Goal: Communication & Community: Participate in discussion

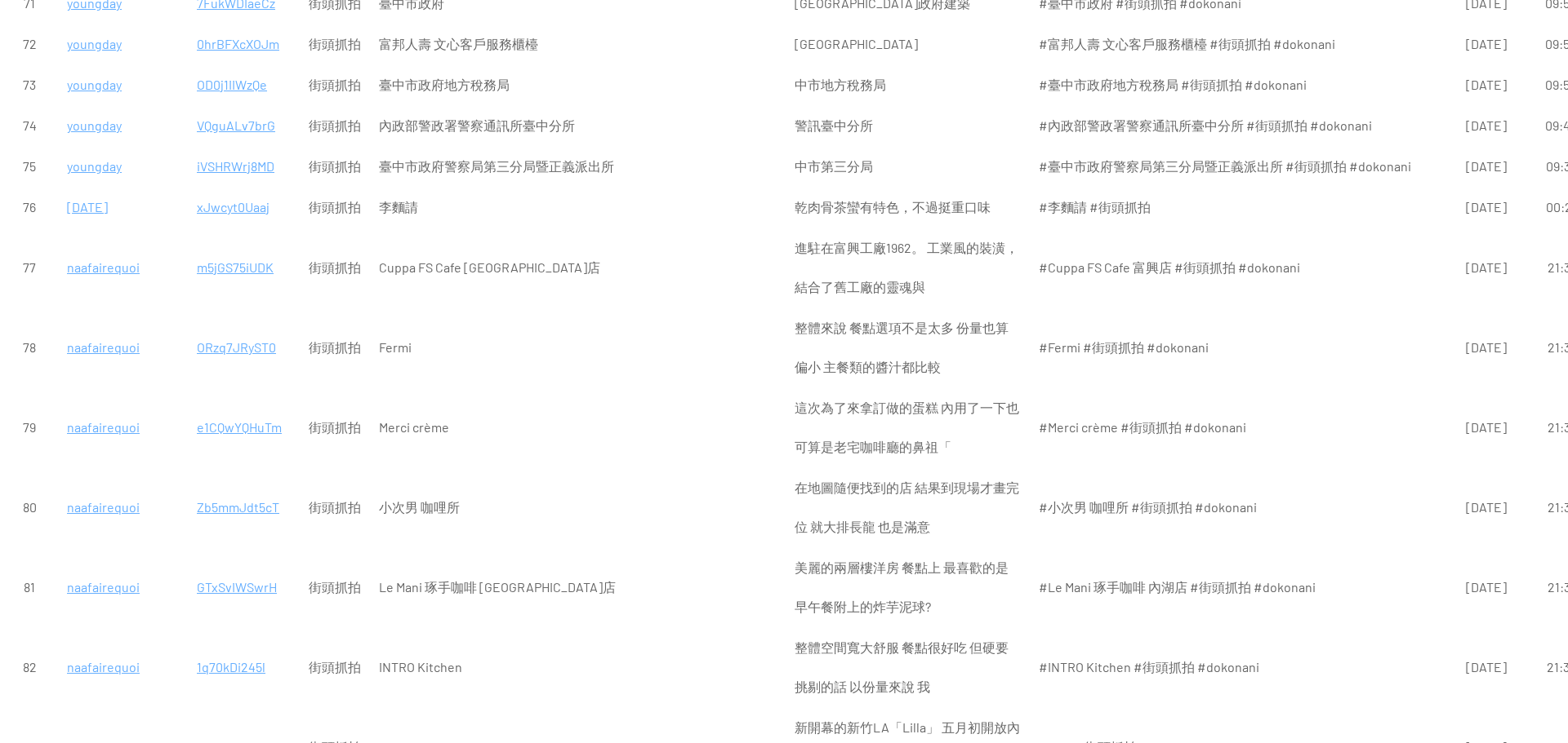
scroll to position [4081, 0]
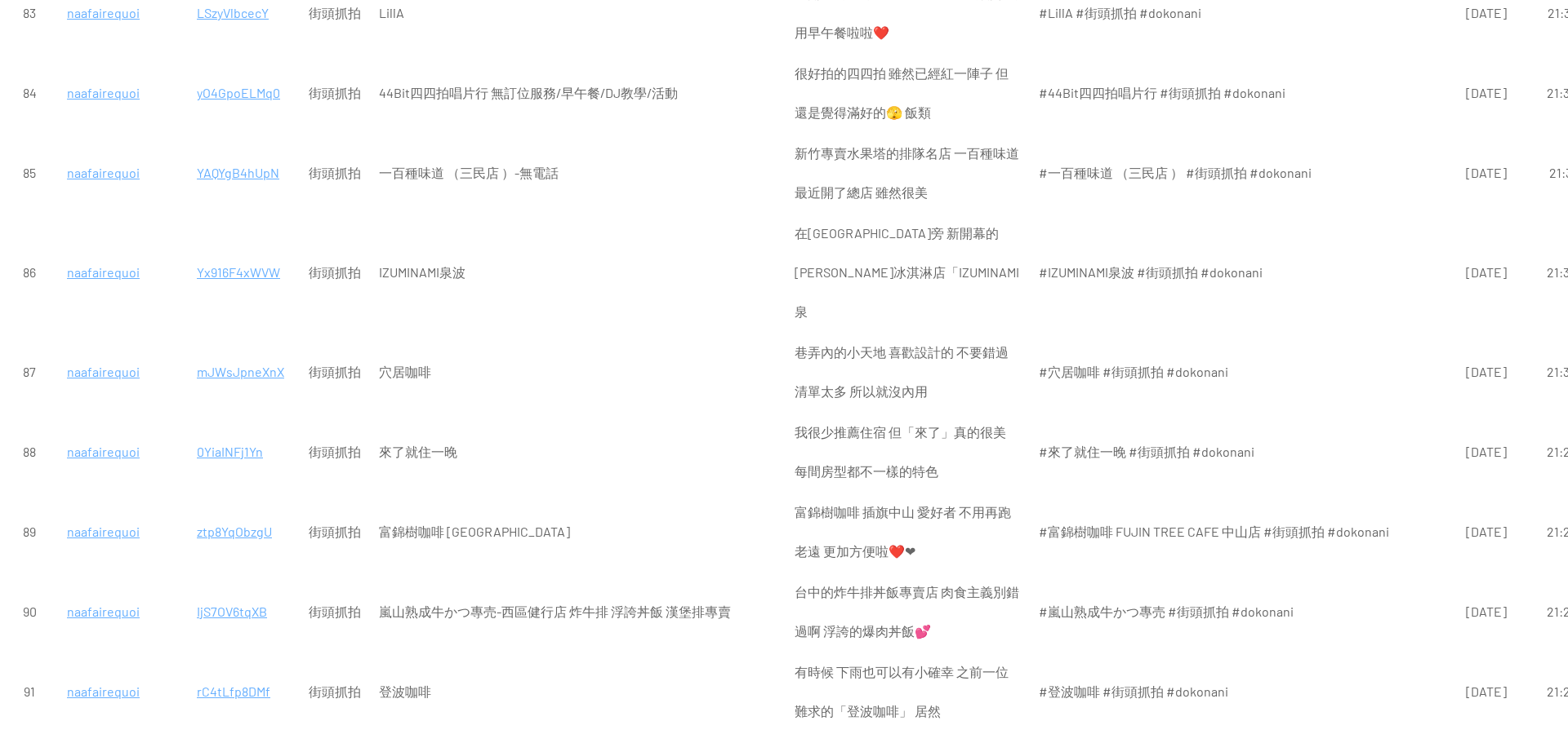
click at [100, 592] on p "naafairequoi" at bounding box center [123, 612] width 112 height 39
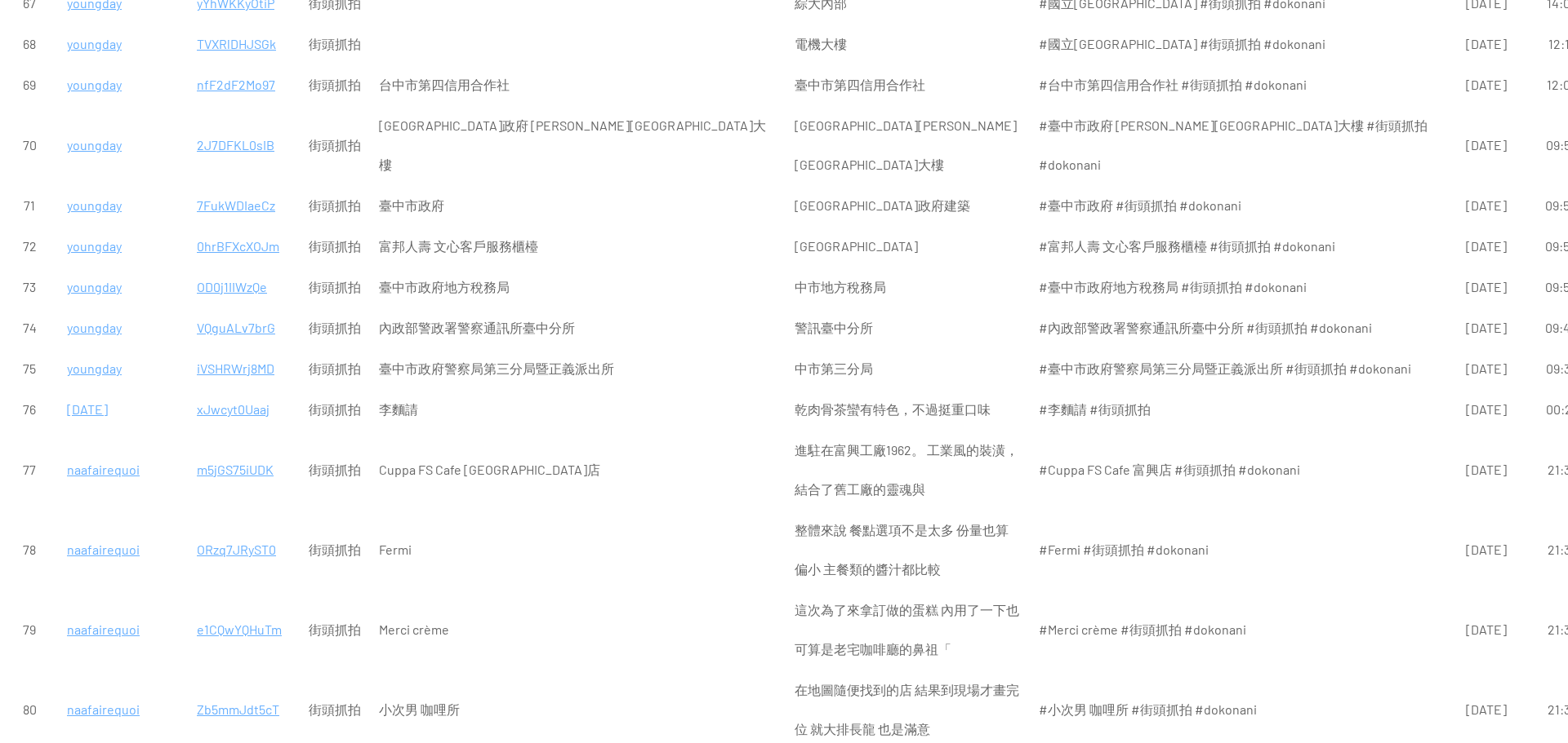
scroll to position [2938, 0]
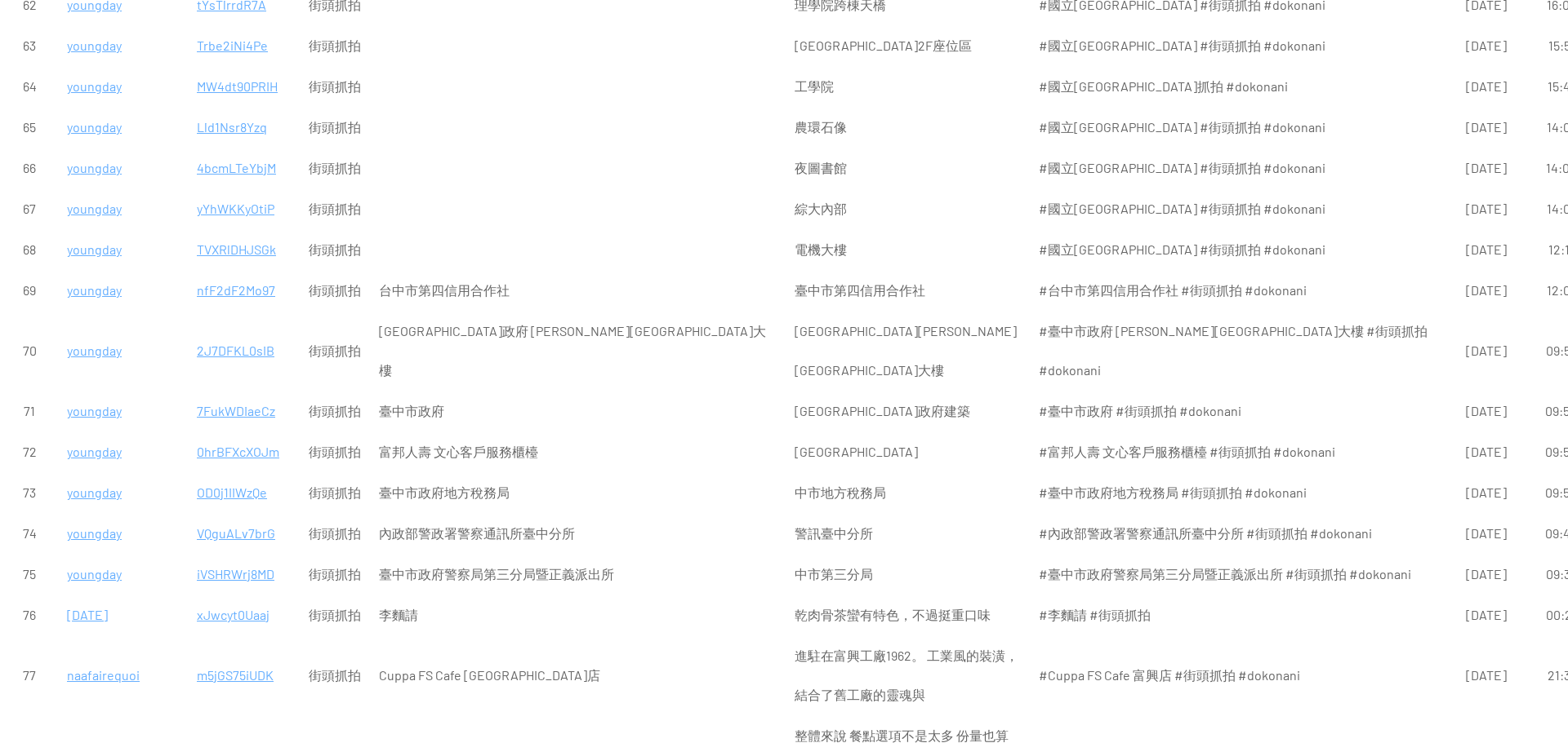
click at [106, 473] on p "youngday" at bounding box center [123, 492] width 112 height 39
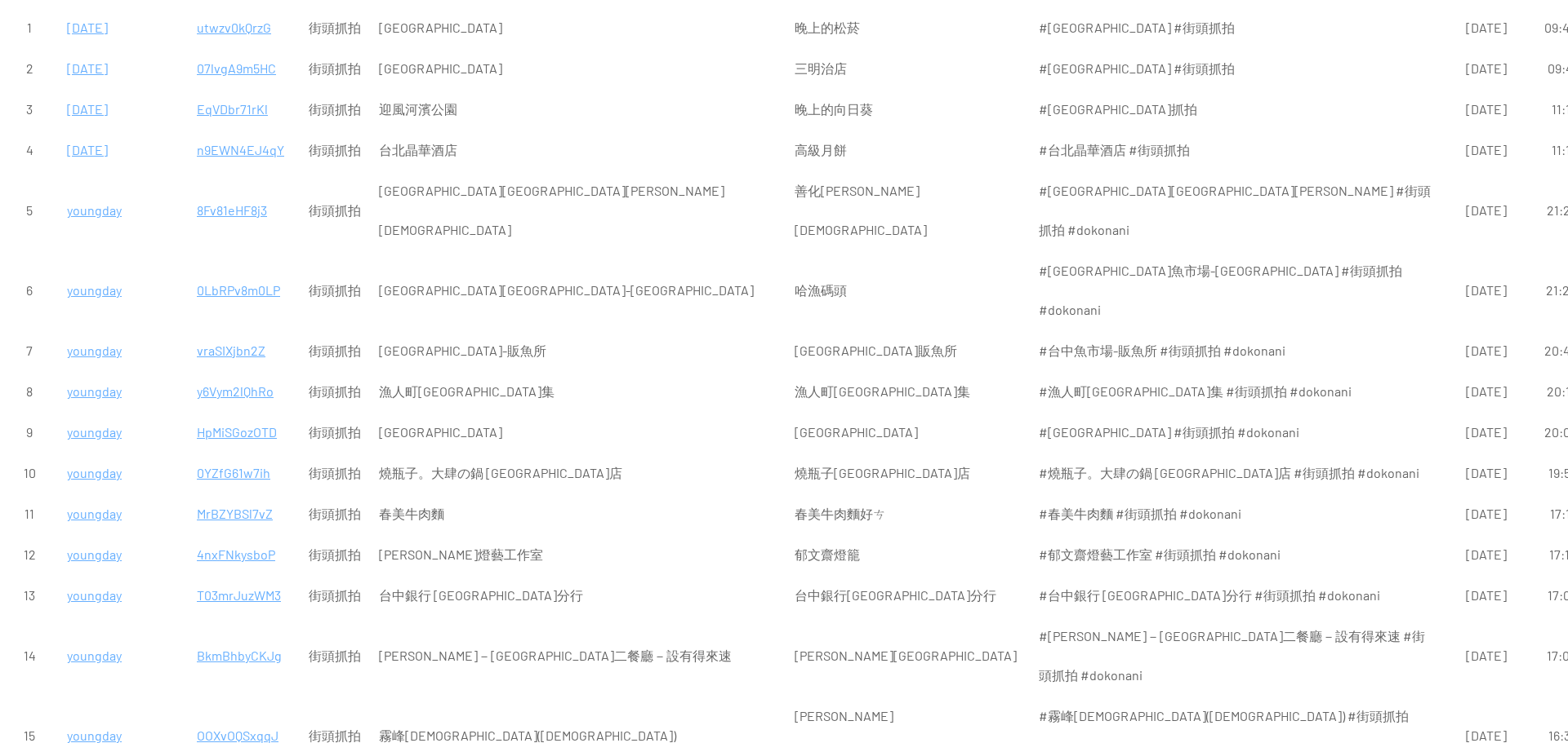
scroll to position [0, 0]
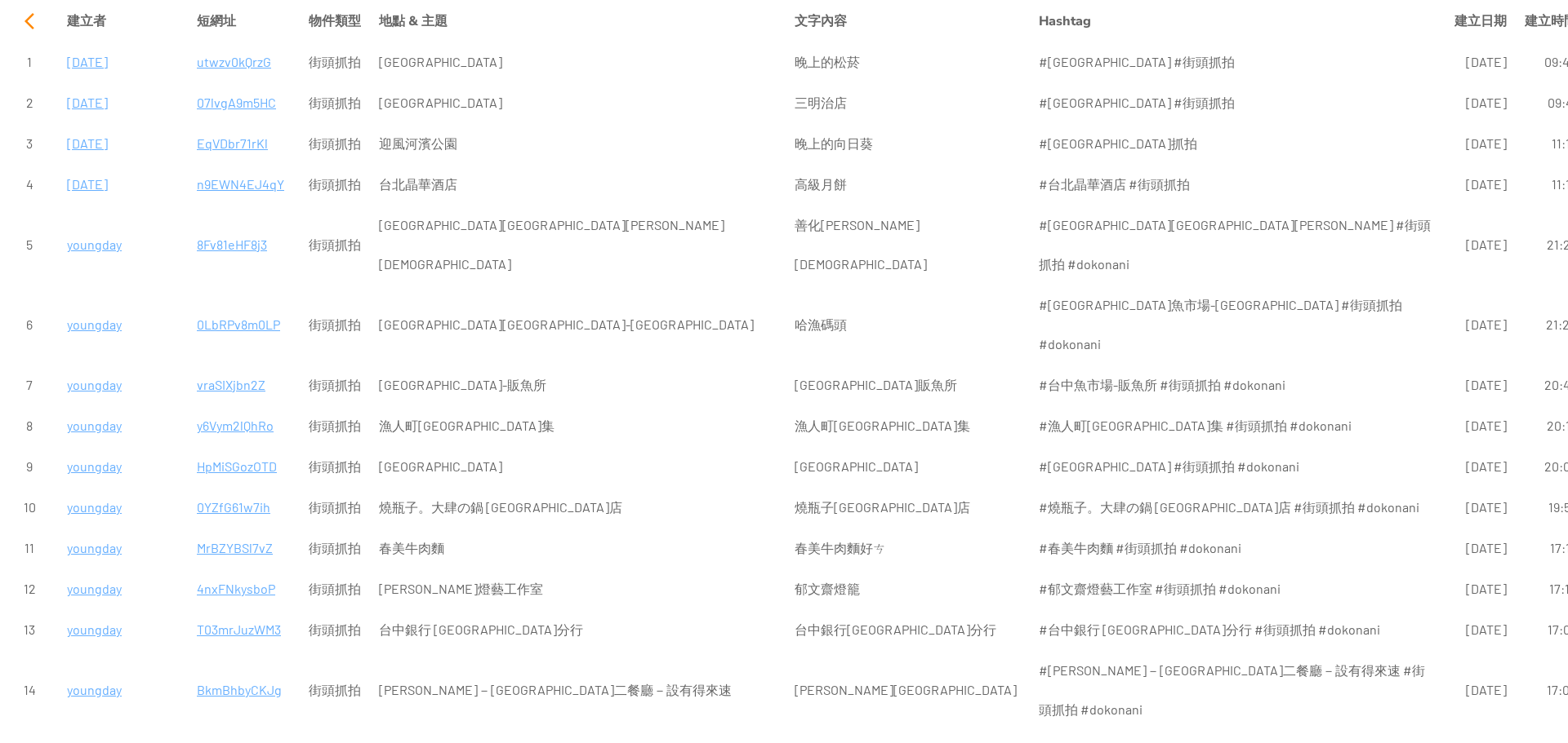
click at [29, 21] on div at bounding box center [29, 21] width 39 height 39
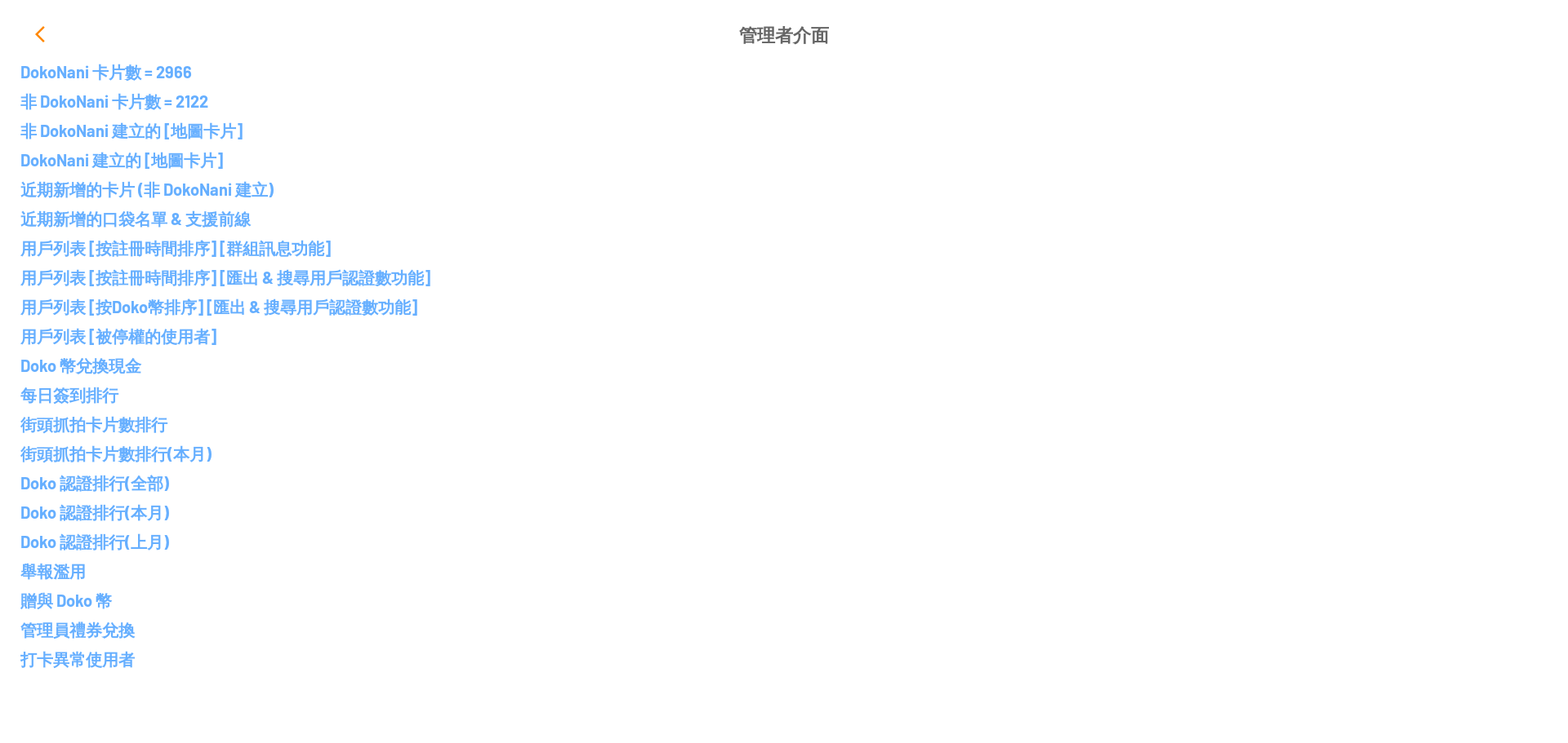
click at [34, 34] on div at bounding box center [40, 34] width 39 height 39
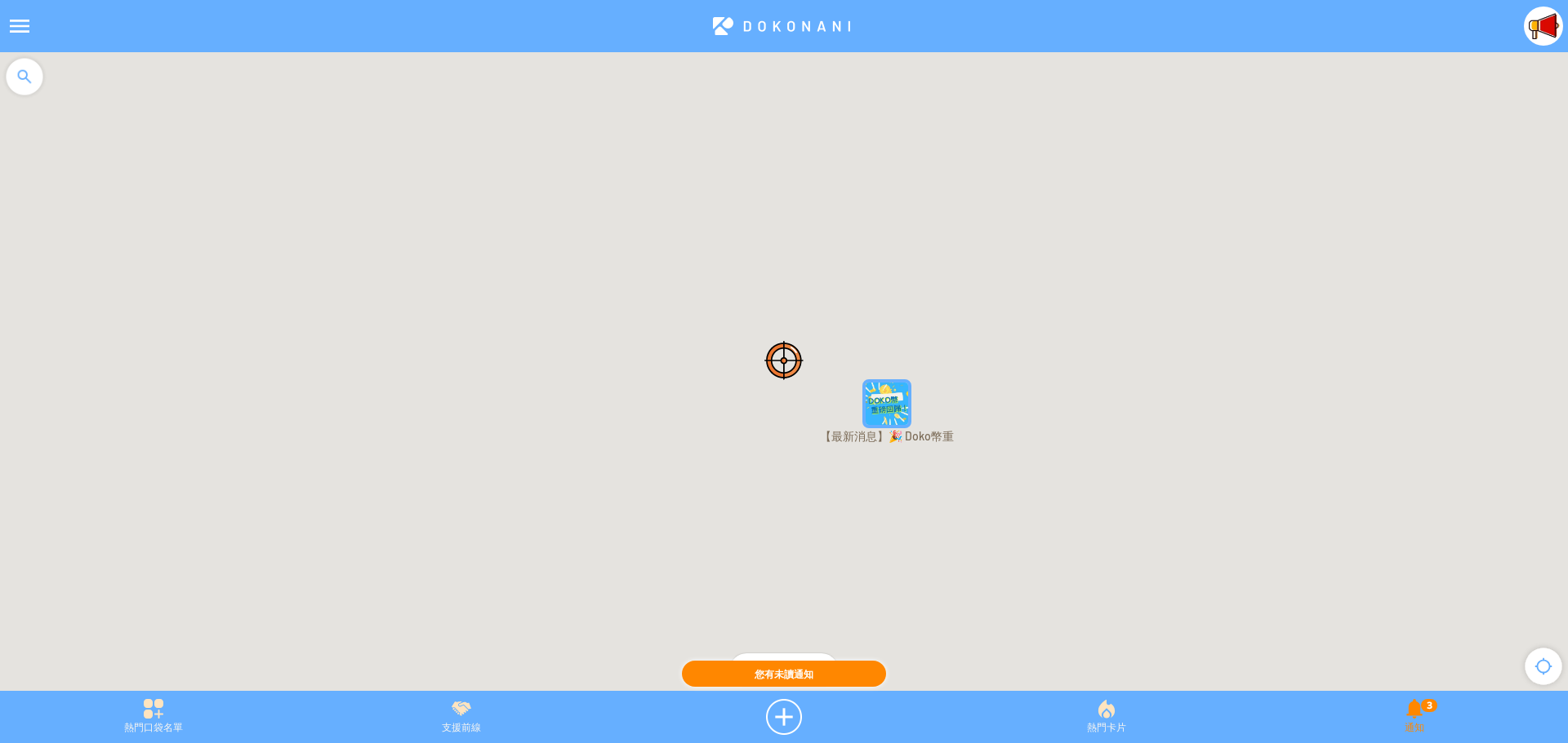
click at [1416, 724] on div "3 通知" at bounding box center [1415, 717] width 307 height 36
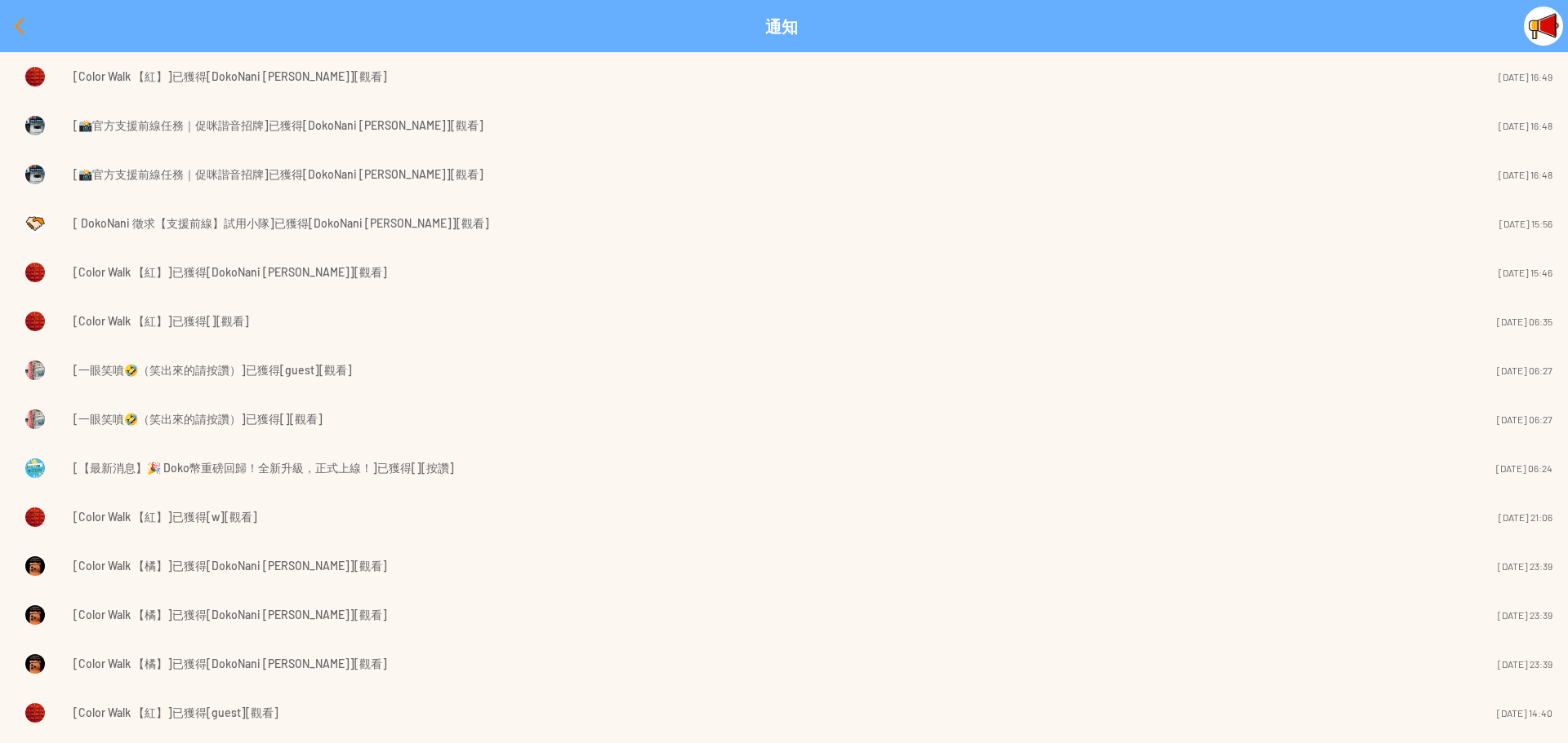
click at [12, 26] on div at bounding box center [20, 26] width 39 height 39
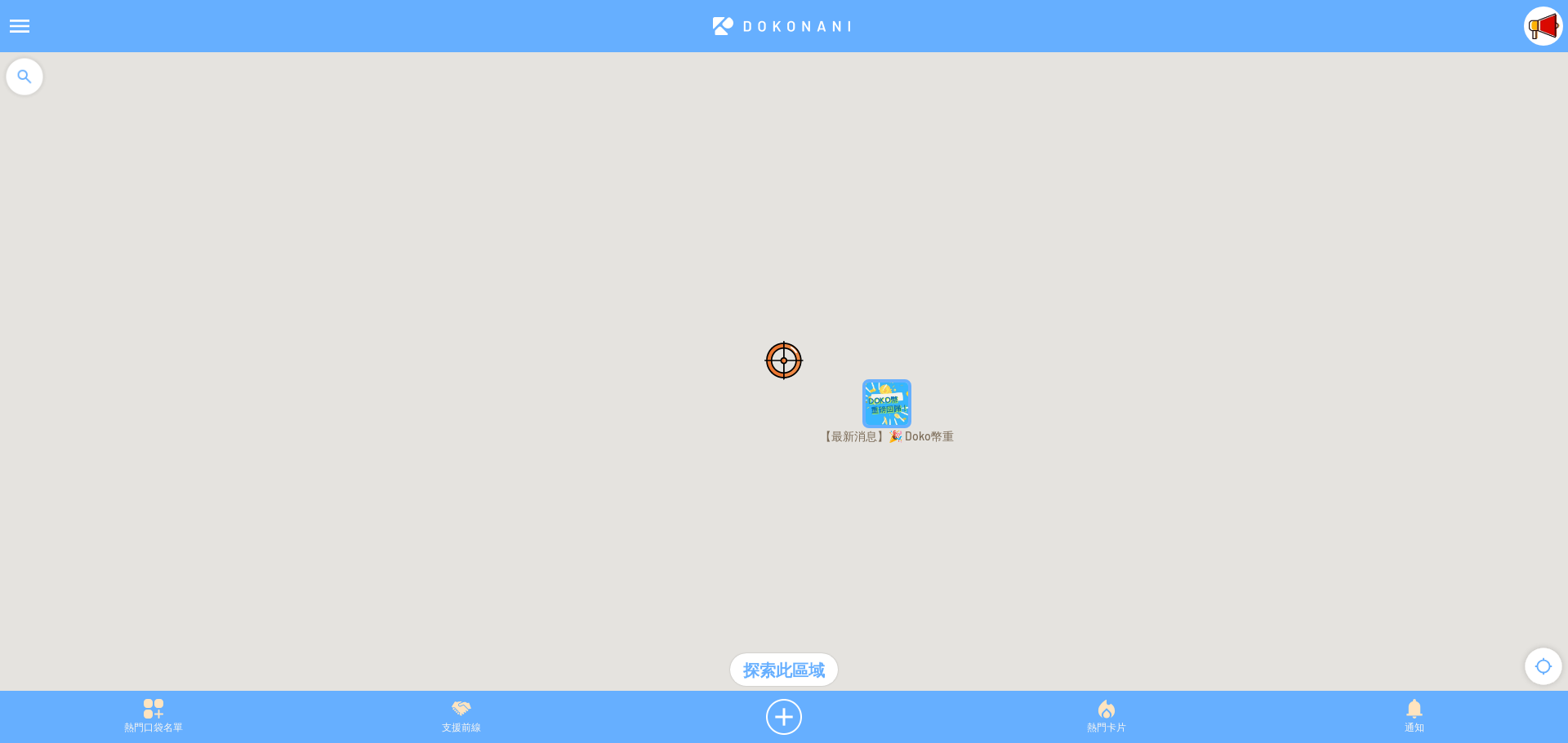
click at [20, 31] on div at bounding box center [20, 26] width 39 height 39
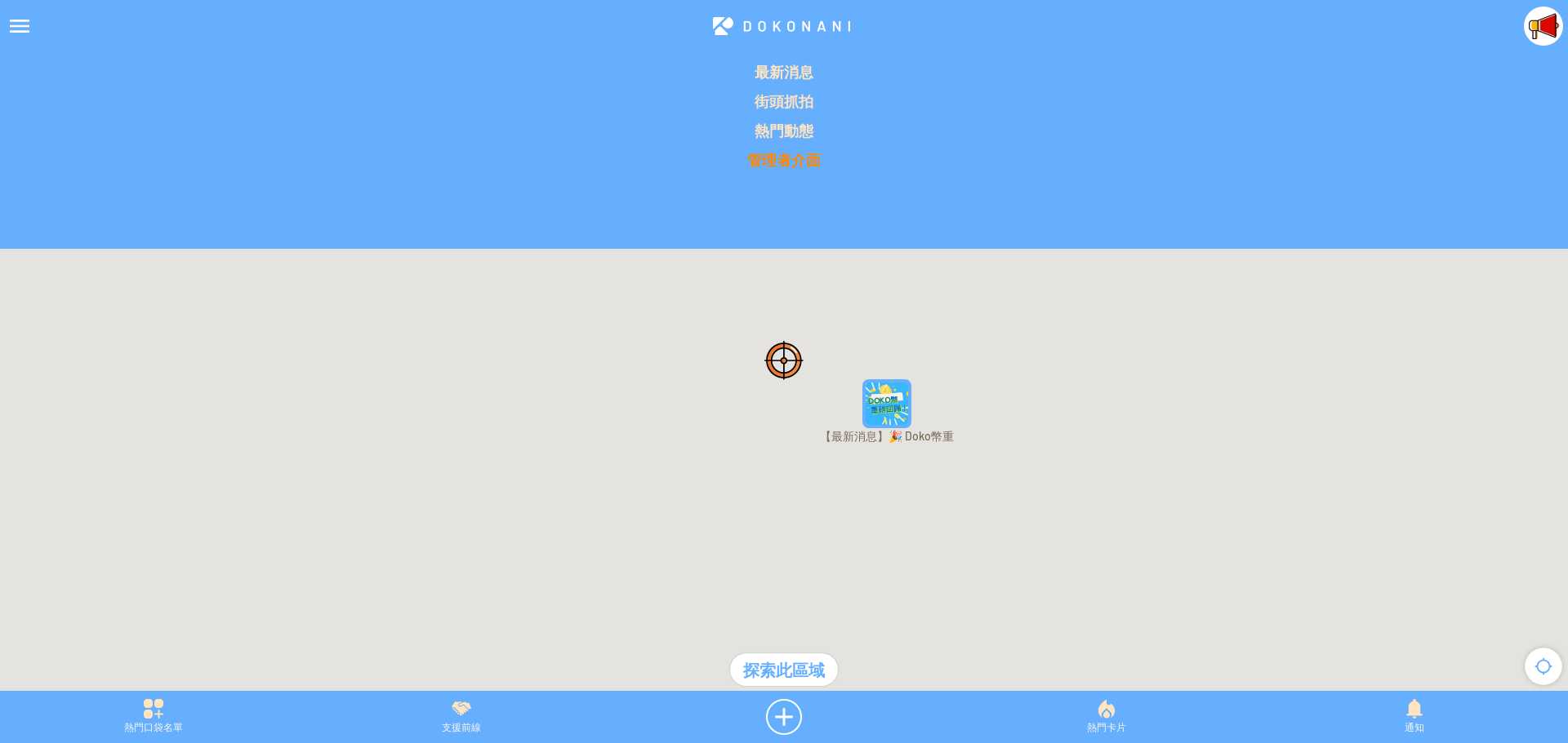
click at [801, 159] on p "管理者介面" at bounding box center [784, 159] width 1548 height 20
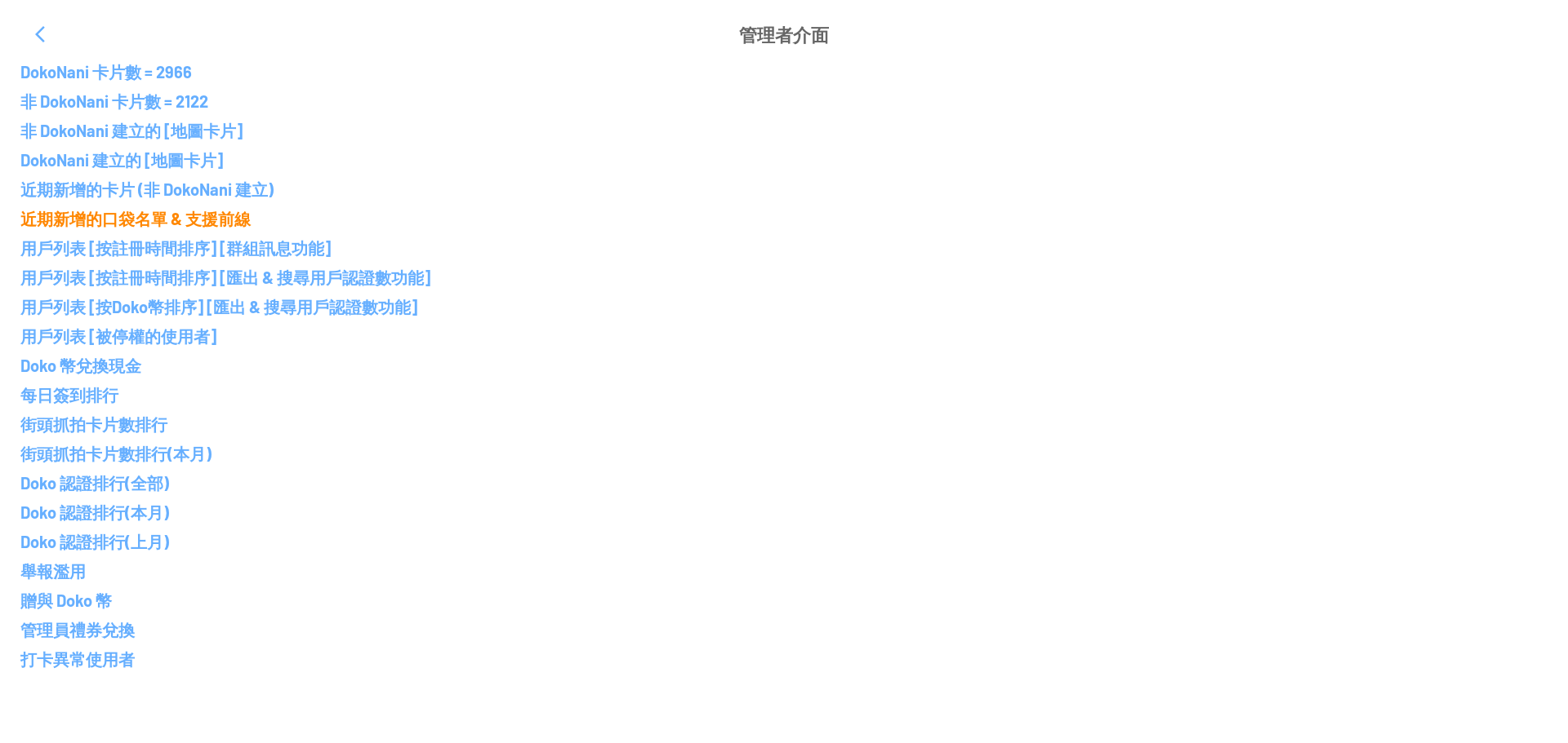
click at [83, 210] on p "近期新增的口袋名單 & 支援前線" at bounding box center [784, 218] width 1527 height 20
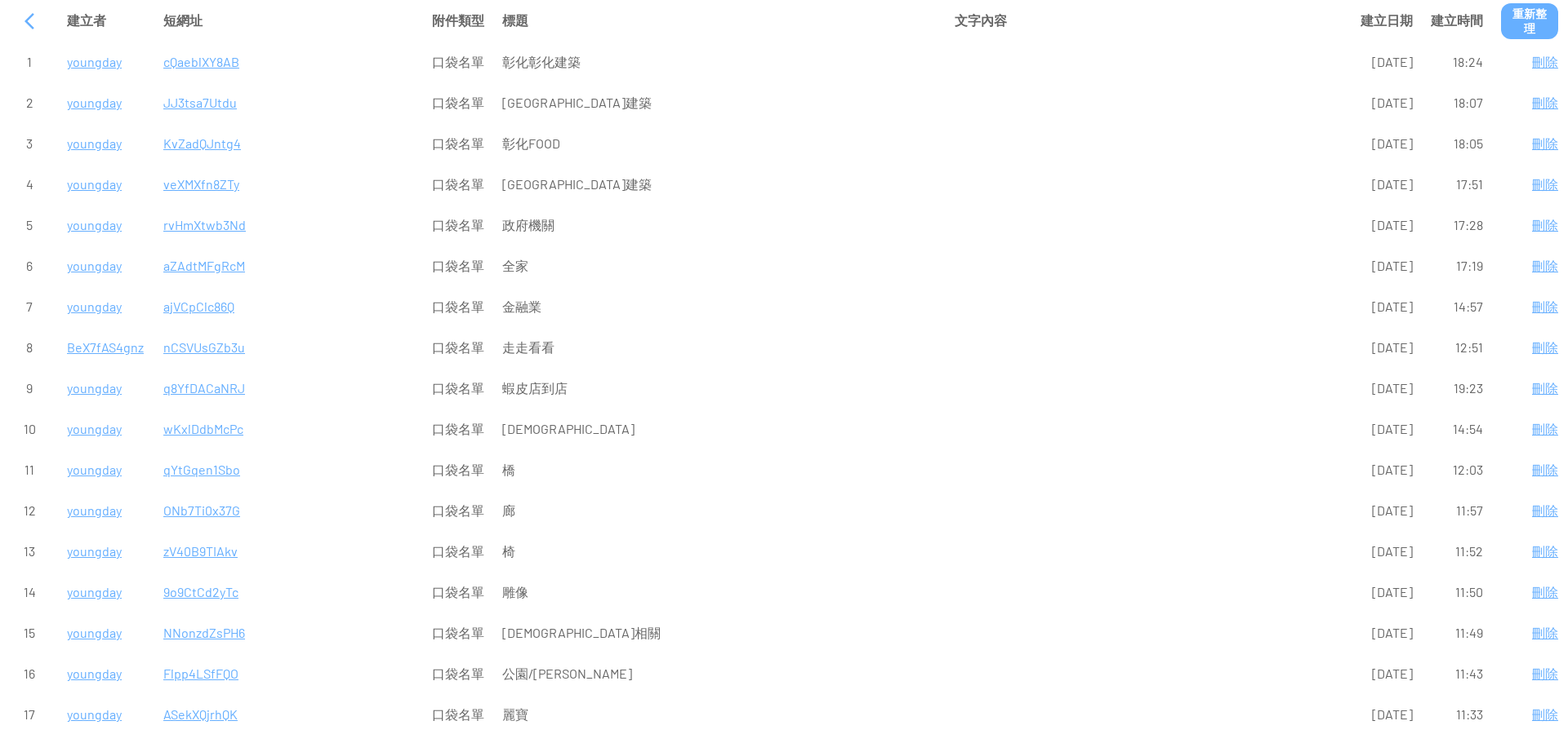
click at [539, 389] on p "蝦皮店到店" at bounding box center [720, 389] width 435 height 39
click at [526, 634] on p "[DEMOGRAPHIC_DATA]相關" at bounding box center [720, 633] width 435 height 39
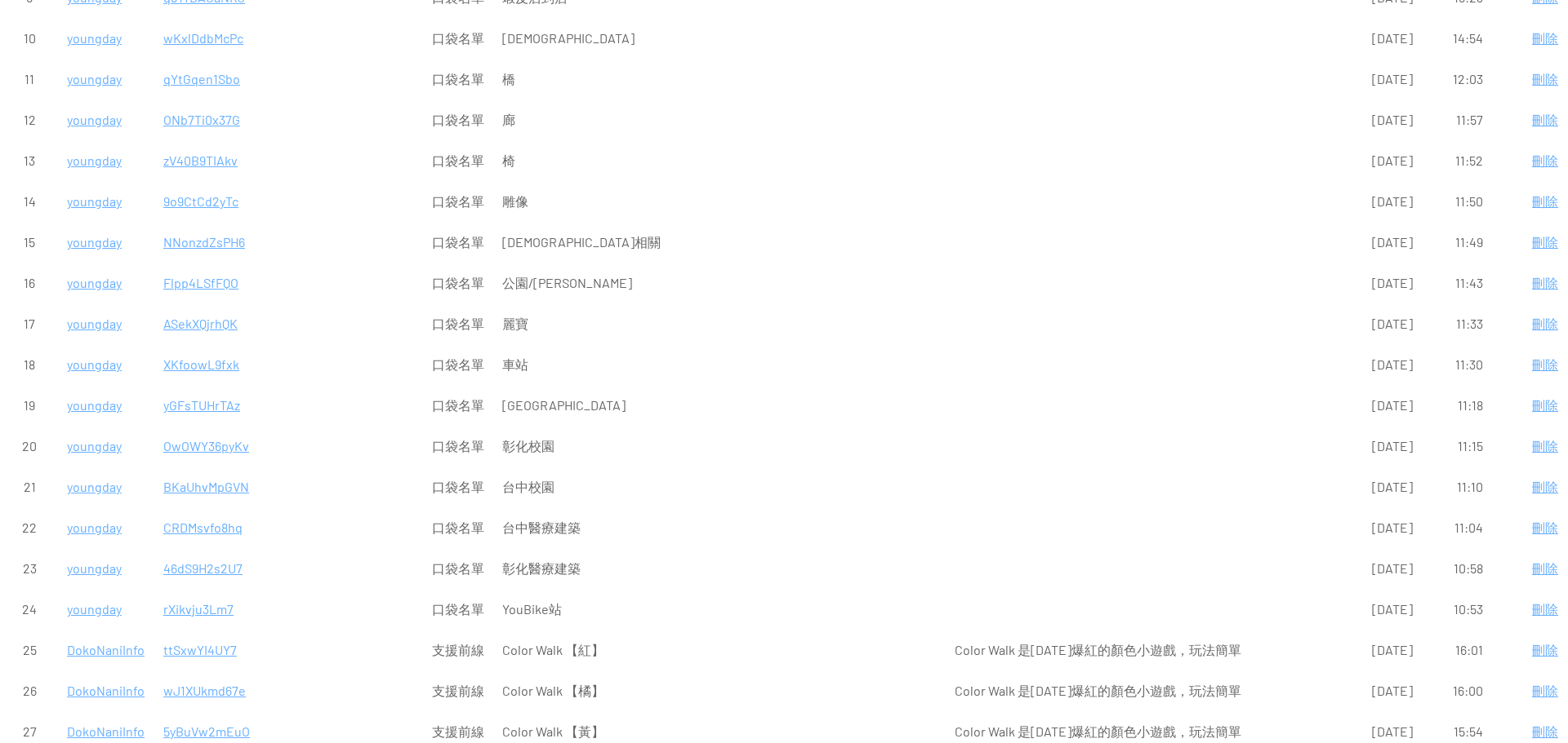
scroll to position [408, 0]
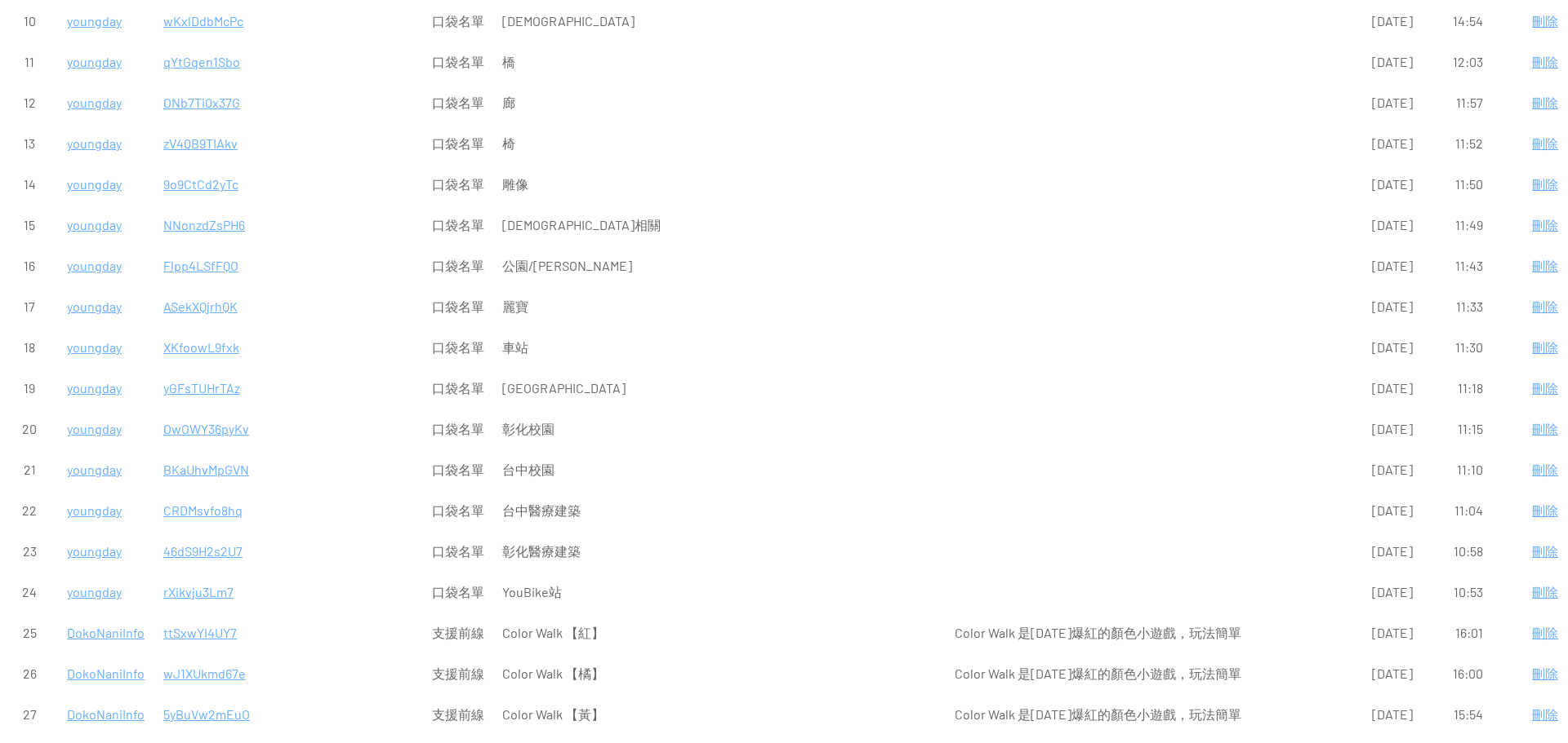
click at [518, 262] on p "公園/[PERSON_NAME]" at bounding box center [720, 266] width 435 height 39
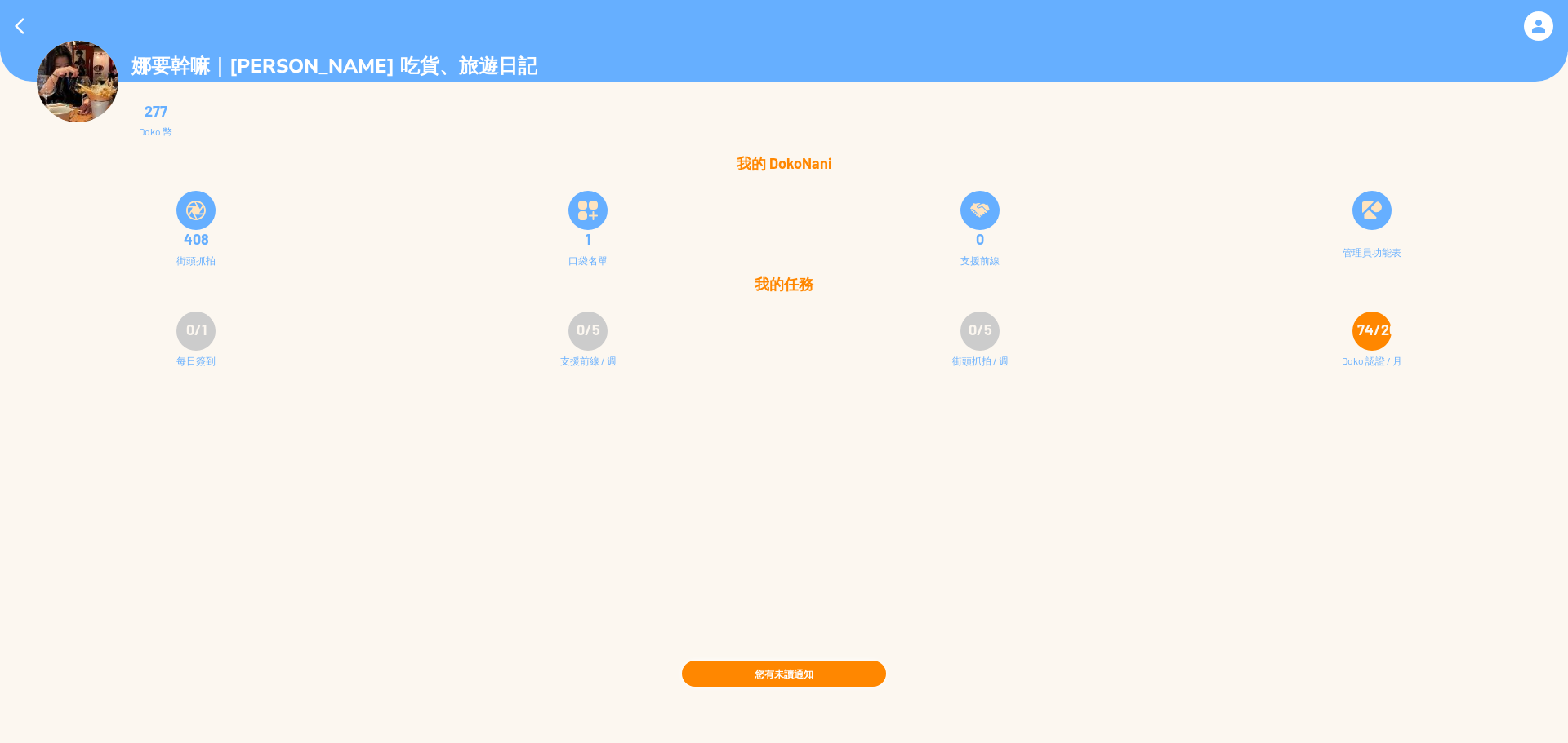
click at [1409, 719] on div "娜要幹嘛｜[PERSON_NAME] 吃貨、旅遊日記 277 Doko 幣 我的 DokoNani 408 街頭抓拍 1 口袋名單 0 0/1 0/5" at bounding box center [784, 372] width 1568 height 743
click at [1363, 217] on img at bounding box center [1371, 210] width 20 height 20
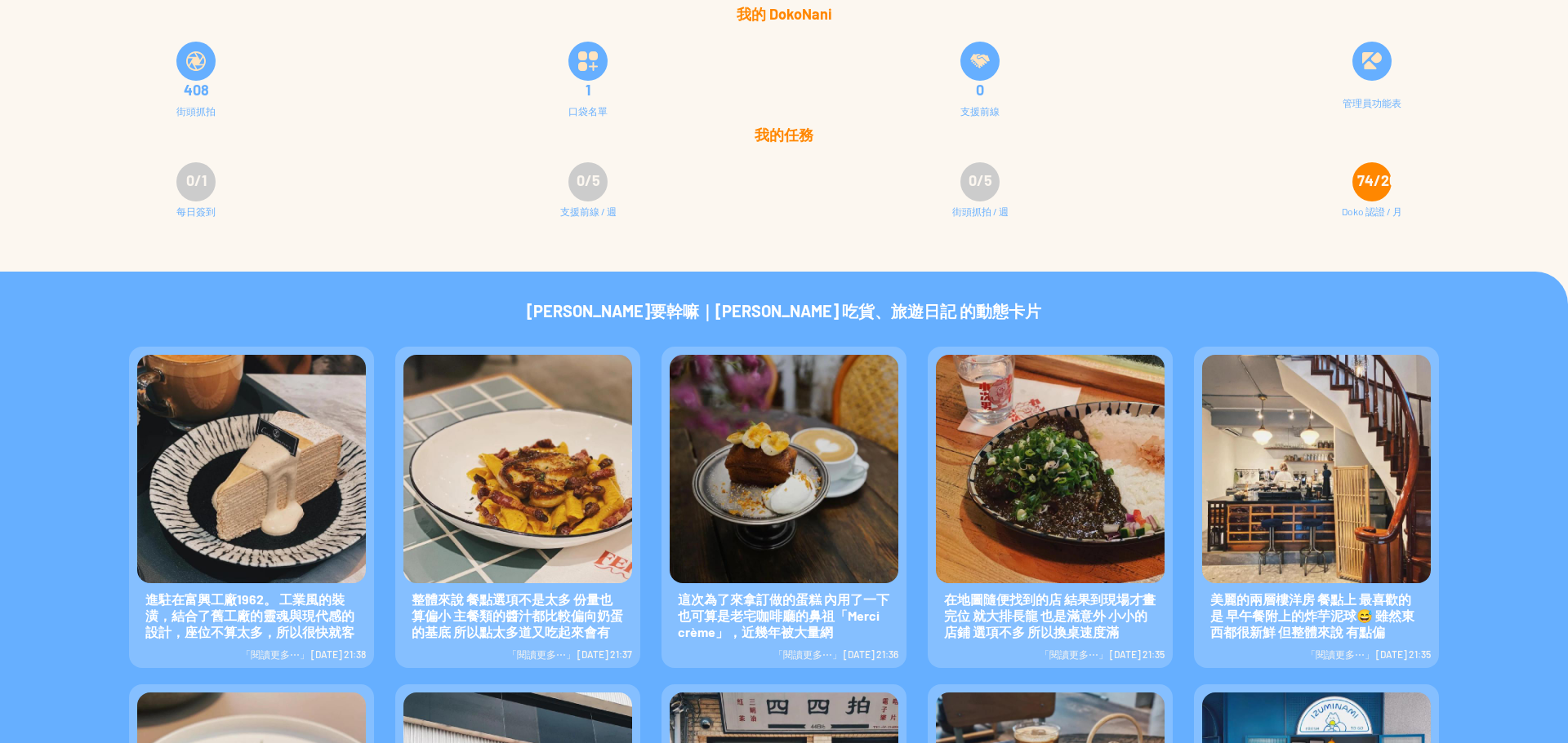
scroll to position [82, 0]
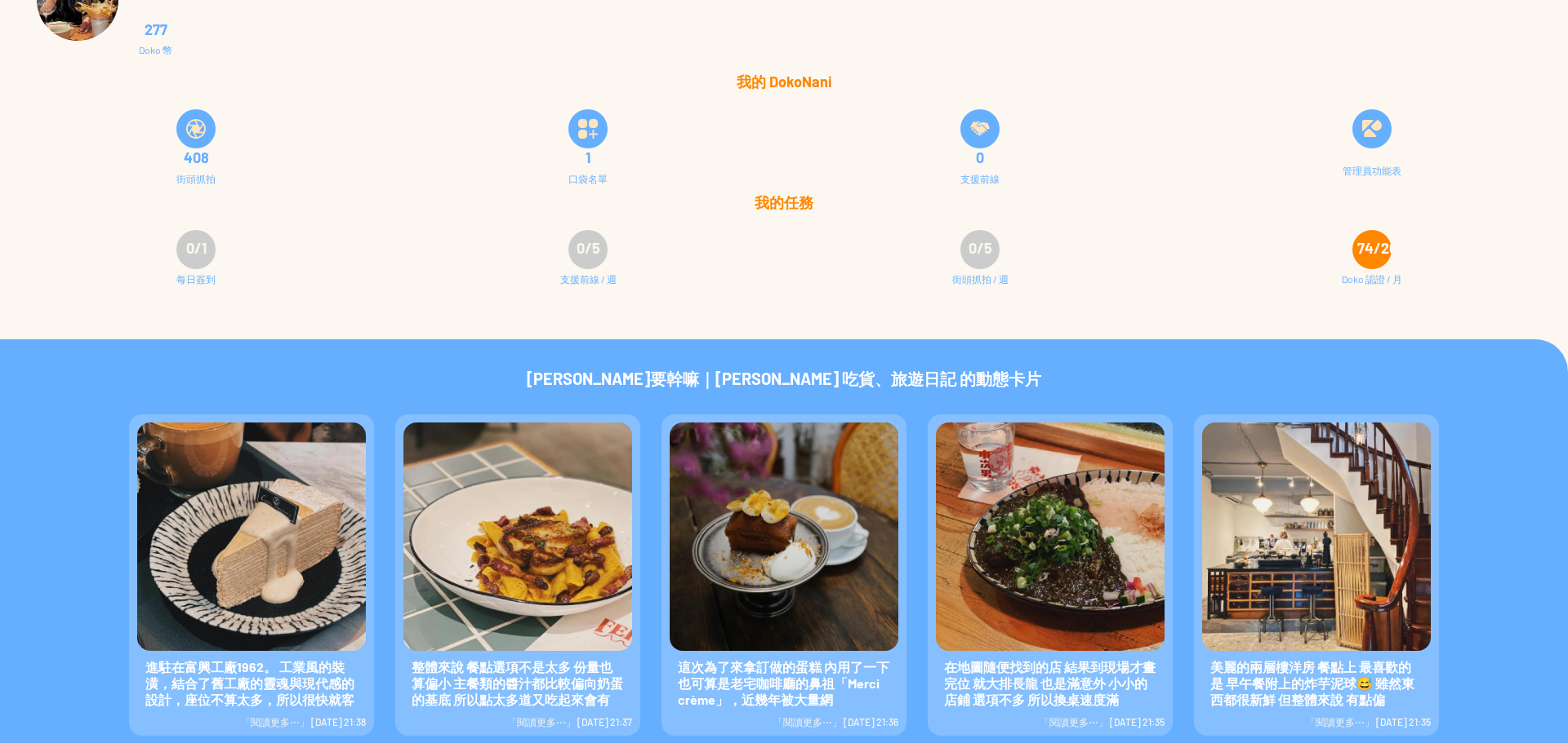
click at [1363, 143] on div at bounding box center [1372, 129] width 39 height 39
click at [1380, 125] on img at bounding box center [1371, 129] width 20 height 20
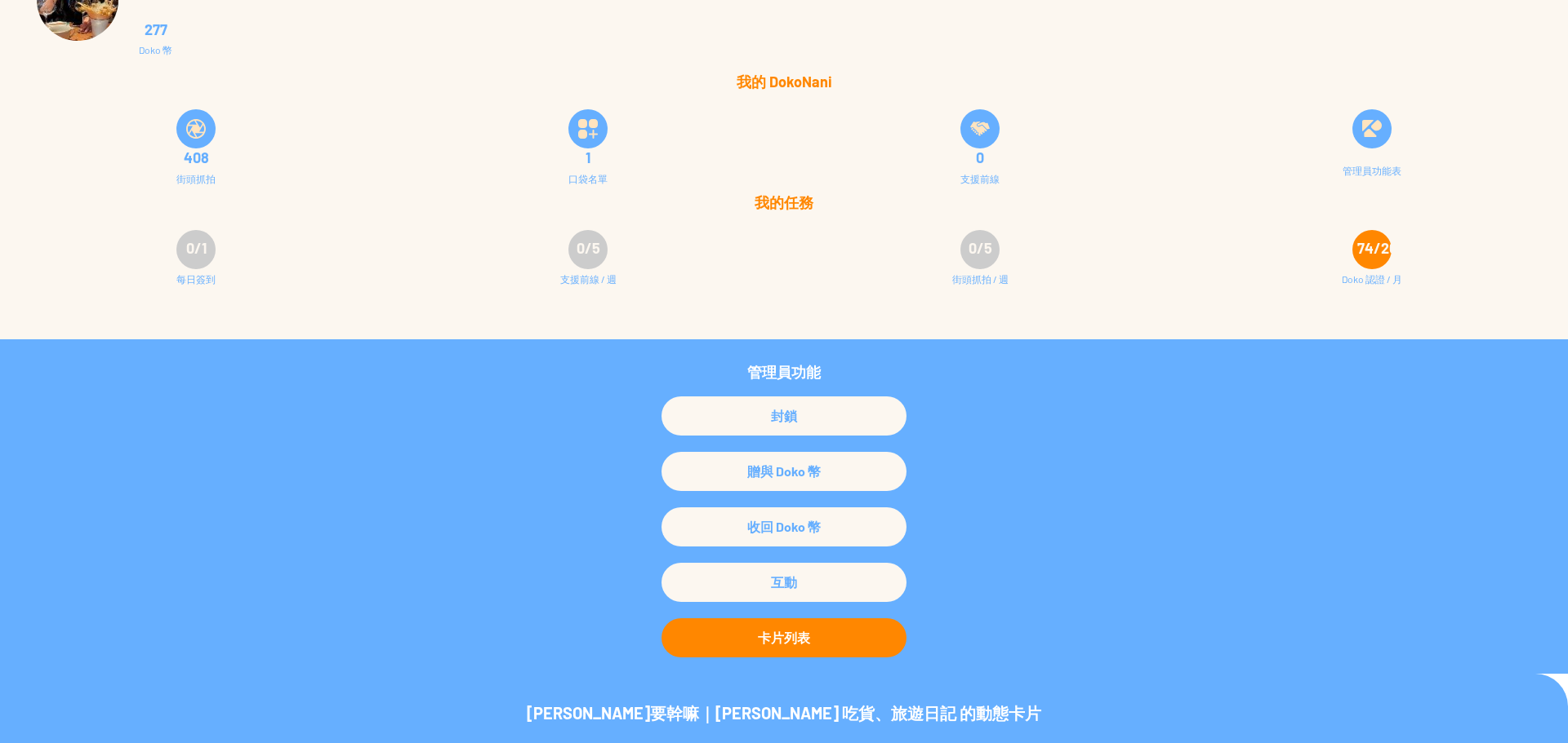
click at [749, 644] on div "卡片列表" at bounding box center [784, 638] width 245 height 39
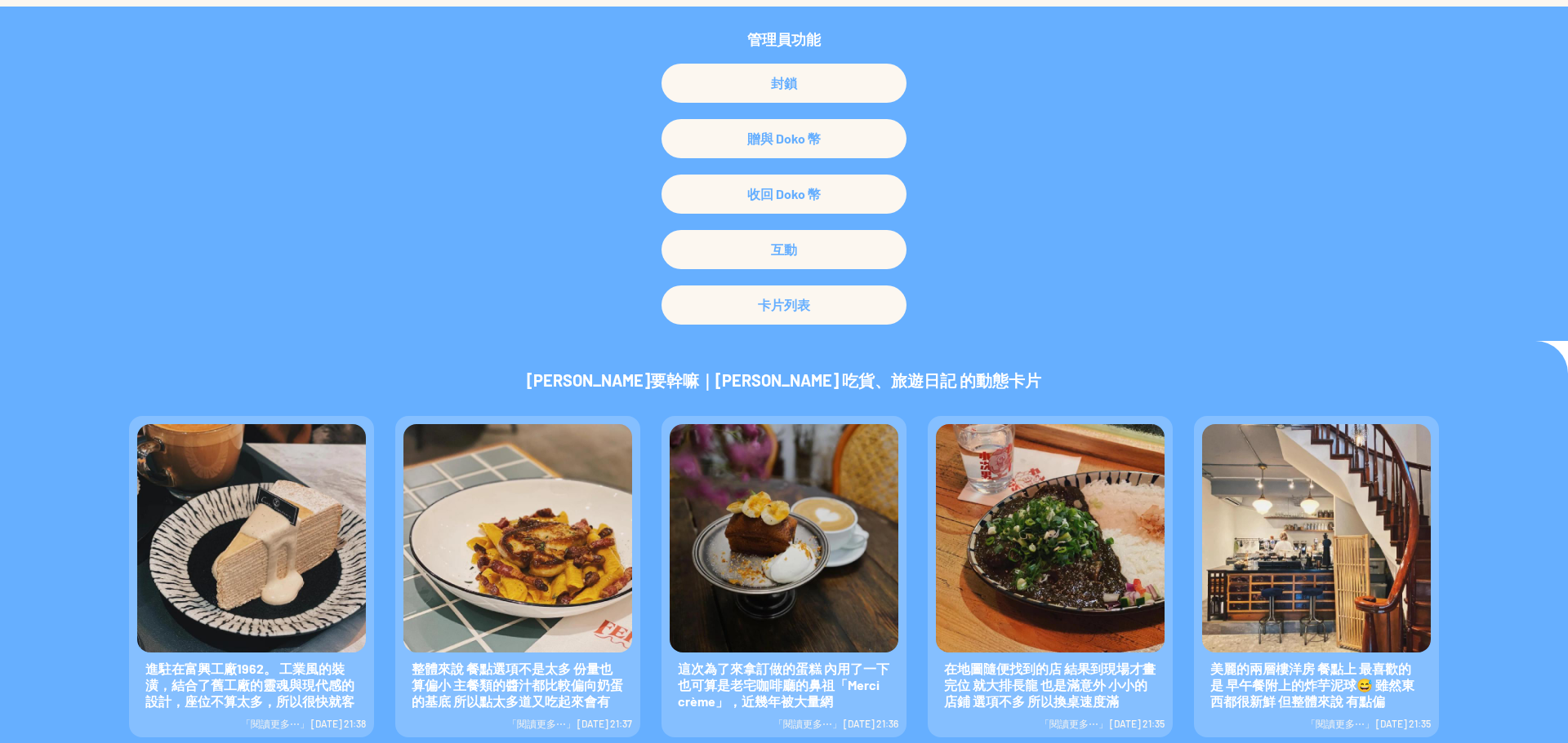
scroll to position [408, 0]
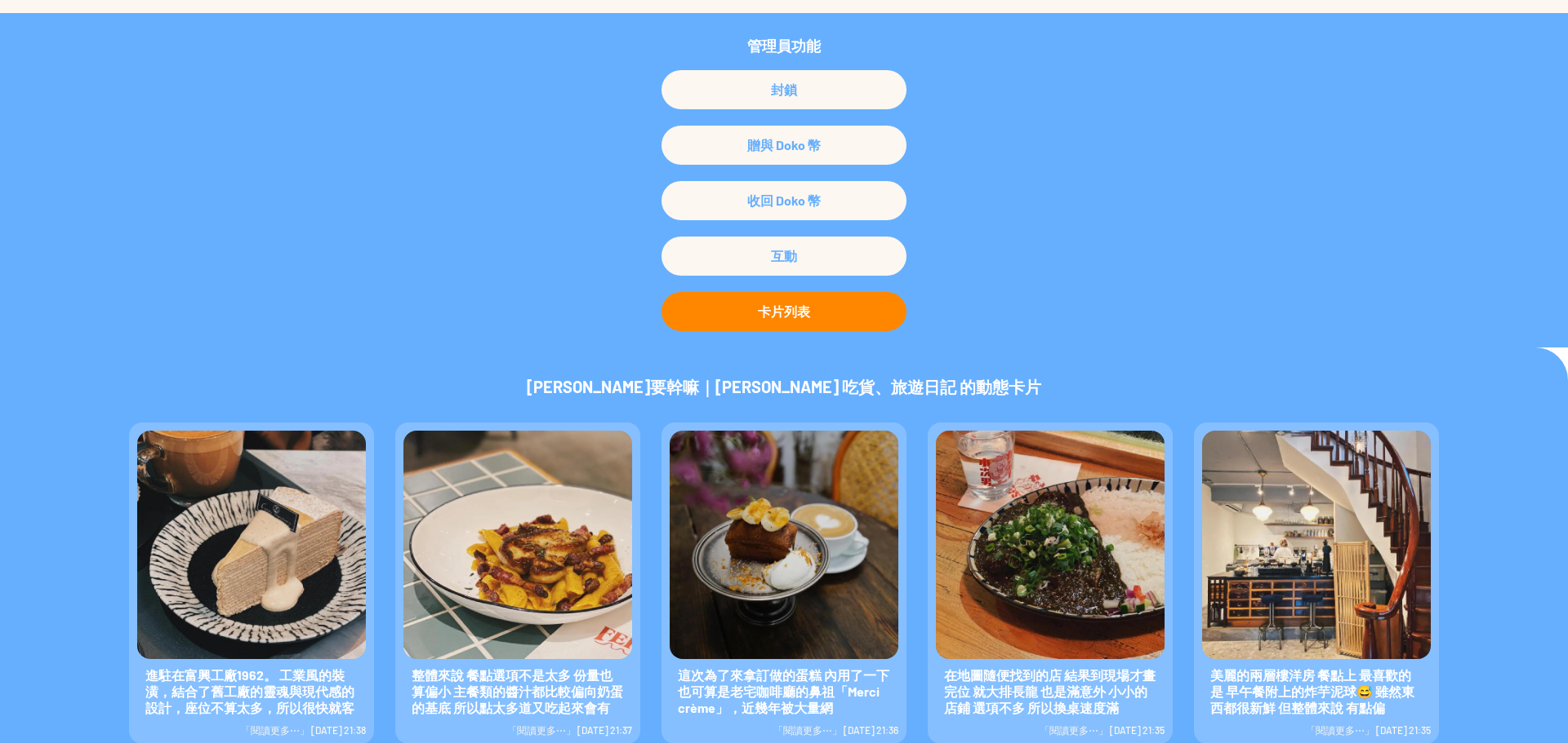
click at [804, 318] on div "卡片列表" at bounding box center [784, 312] width 245 height 39
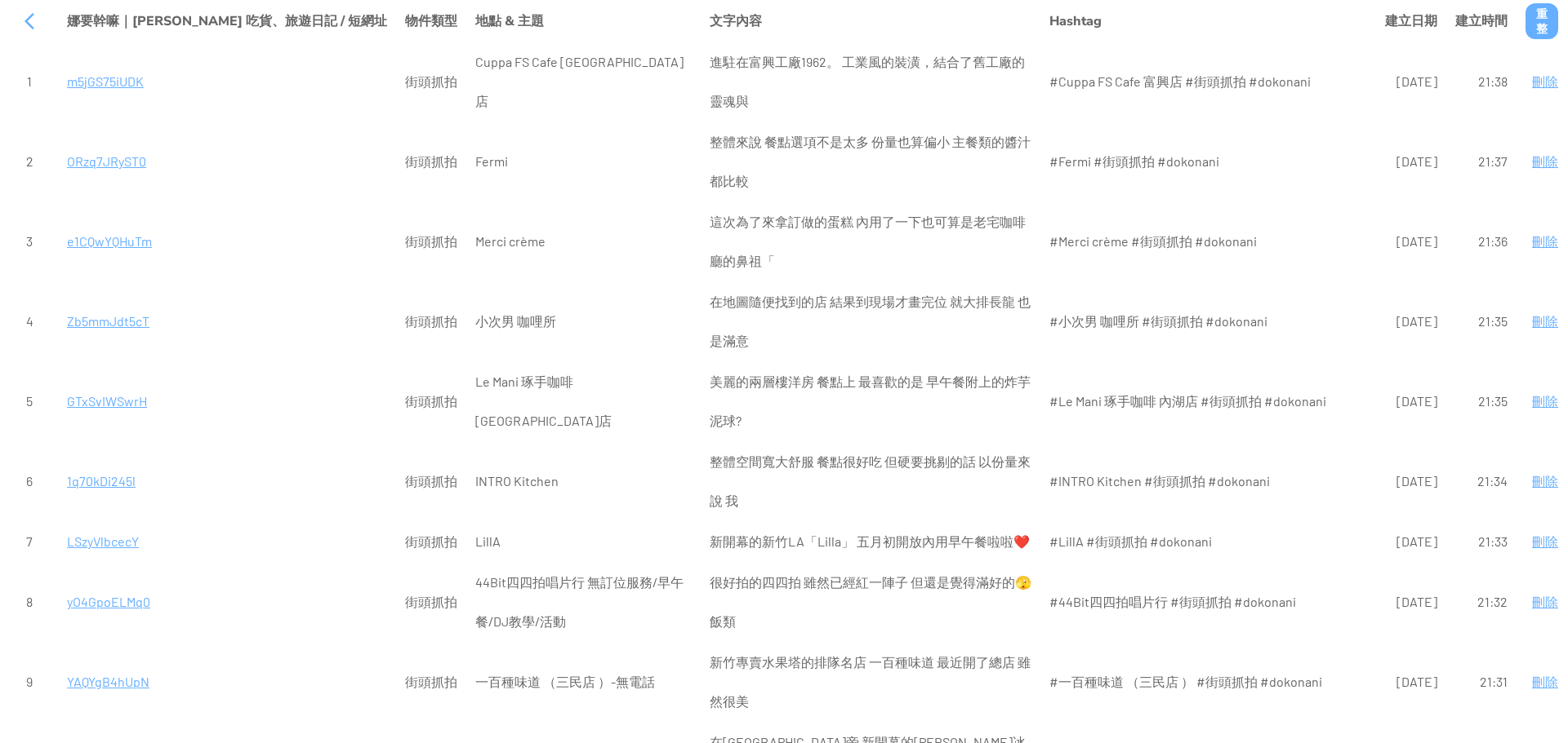
click at [7, 82] on td "1" at bounding box center [29, 82] width 55 height 78
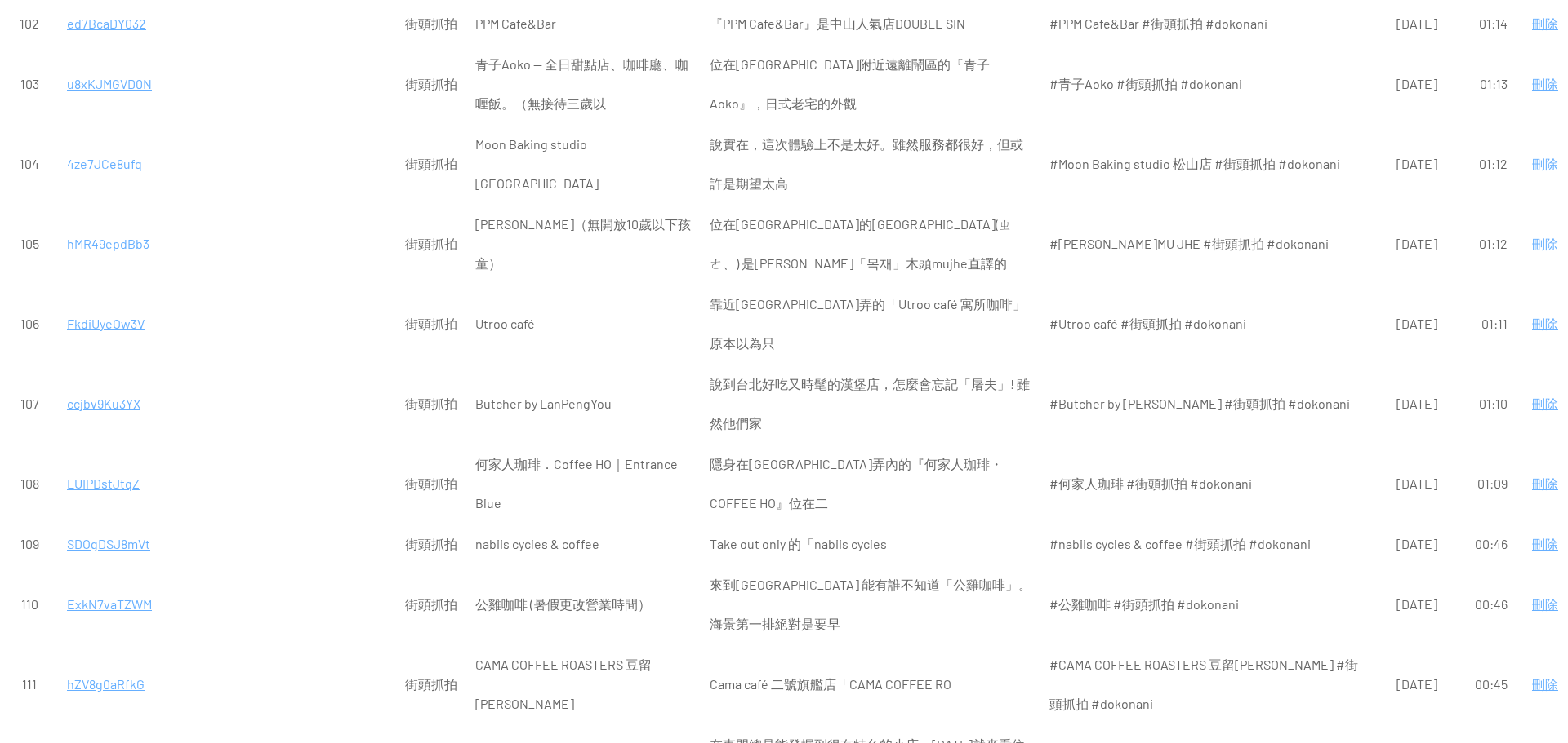
scroll to position [8042, 0]
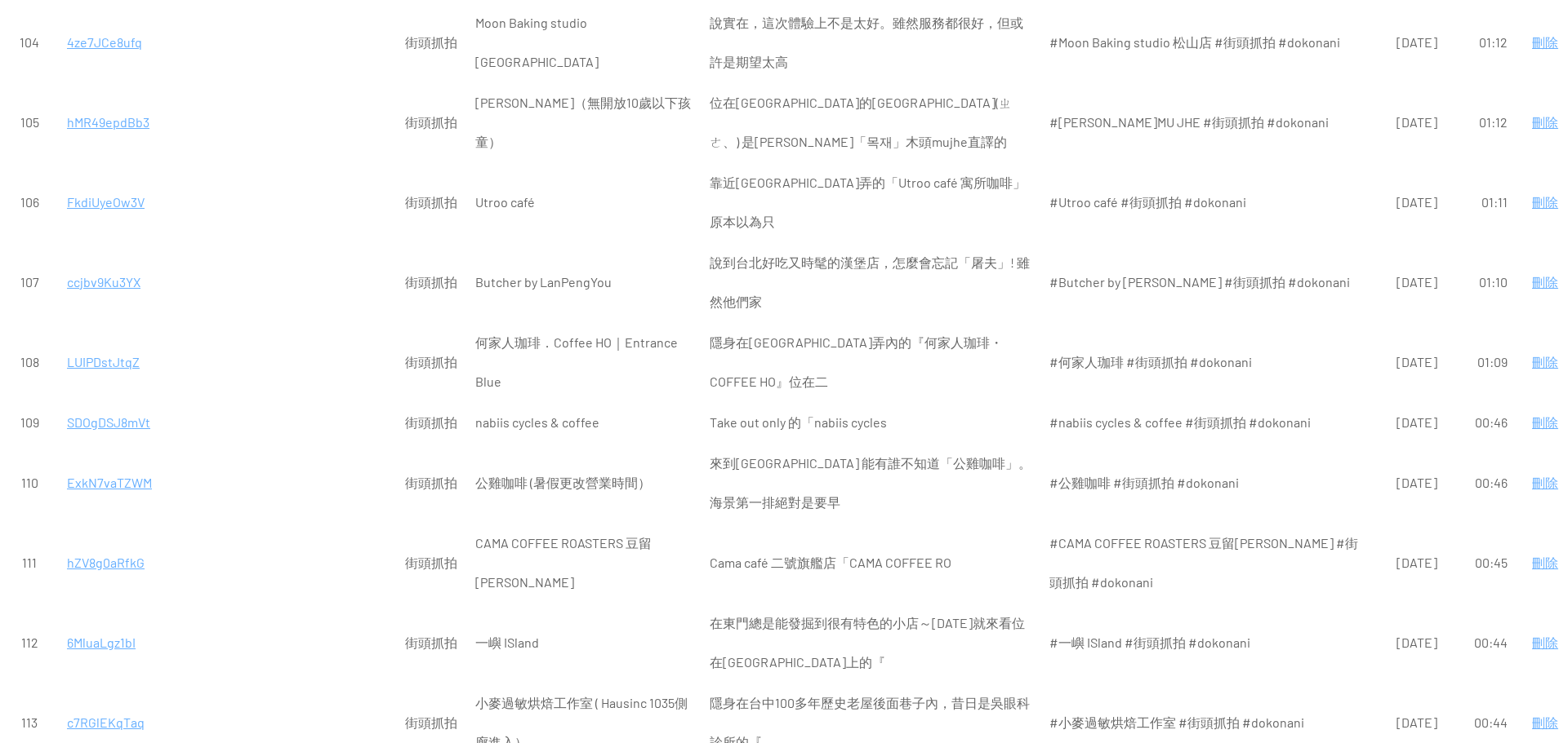
drag, startPoint x: 0, startPoint y: 17, endPoint x: 1553, endPoint y: 56, distance: 1553.5
copy tbody "娜要幹嘛｜娜娜 吃貨、旅遊日記 / 短網址 物件類型 地點 & 主題 文字內容 Hashtag 建立日期 建立時間 重整 1 m5jGS75iUDK 街頭抓拍…"
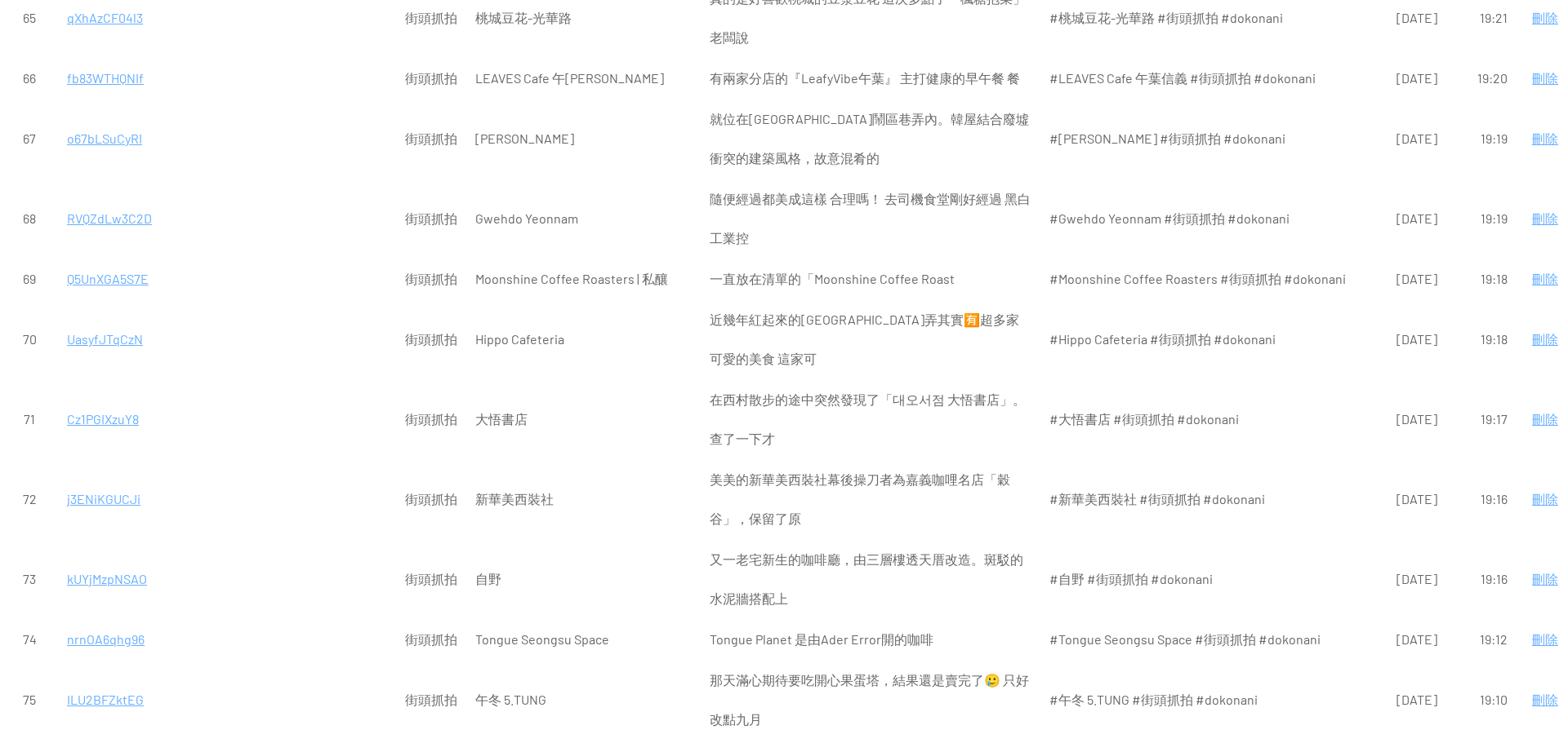
scroll to position [0, 0]
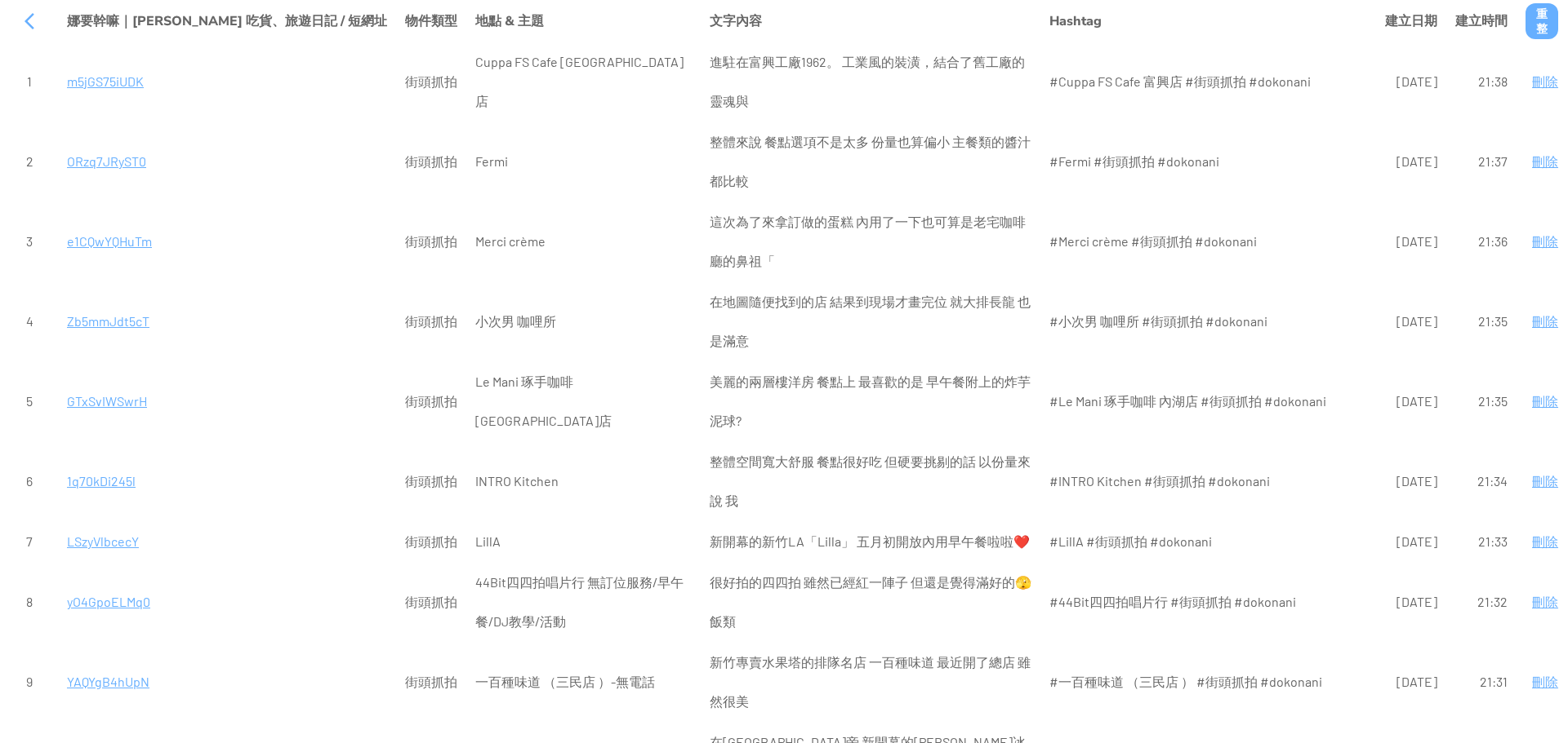
click at [1142, 37] on p "Hashtag" at bounding box center [1208, 21] width 318 height 39
click at [23, 21] on div at bounding box center [29, 21] width 39 height 39
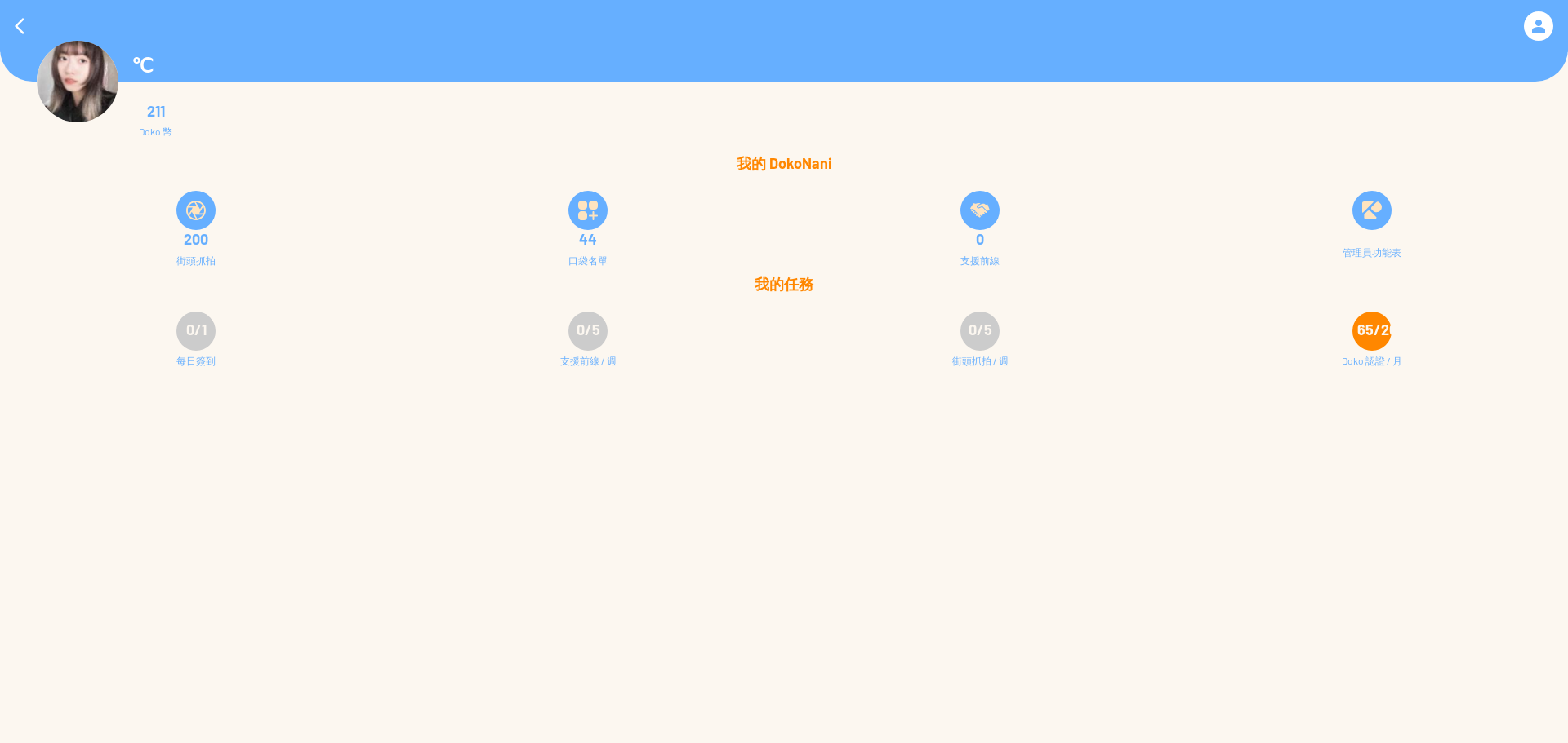
click at [1365, 217] on img at bounding box center [1371, 210] width 20 height 20
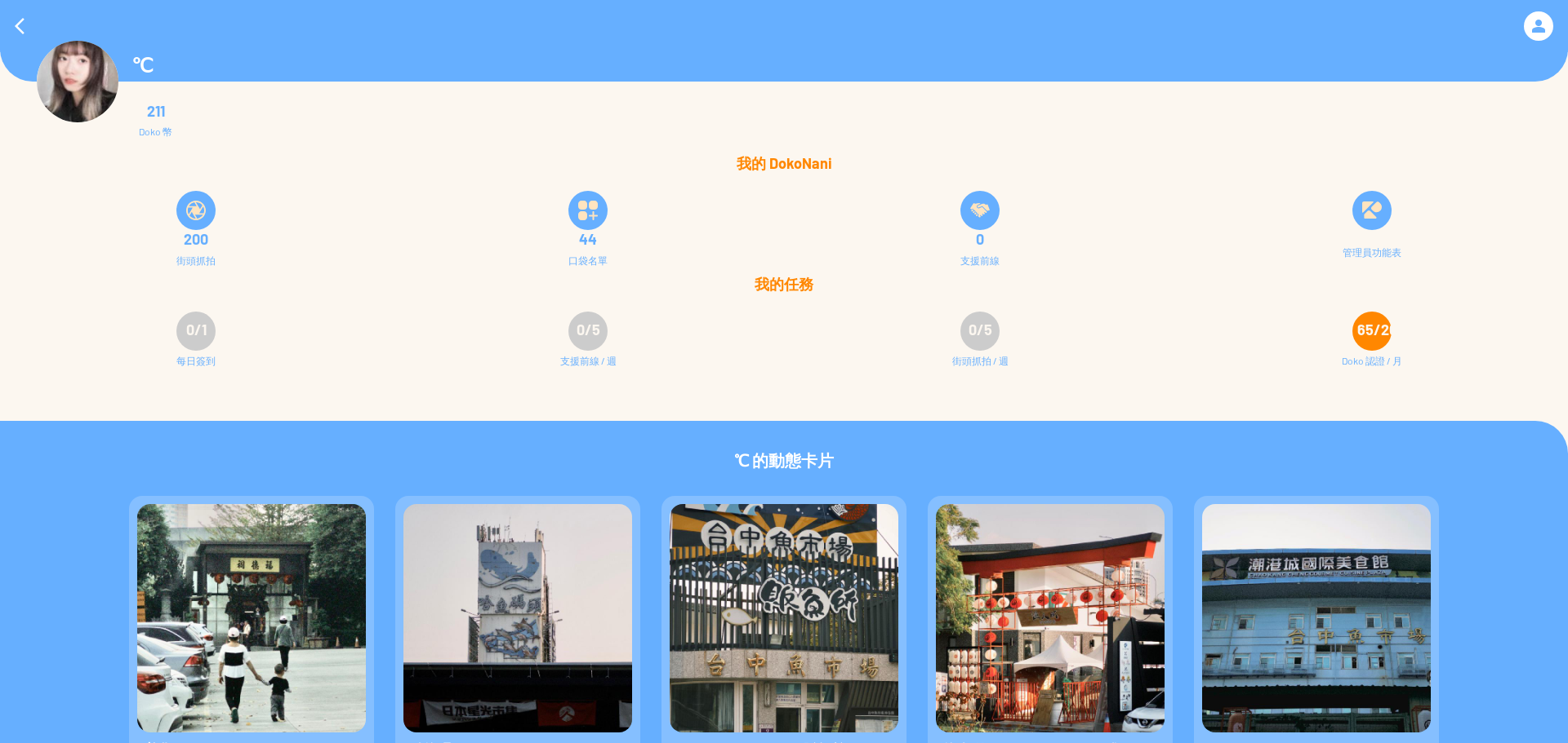
click at [1362, 204] on div at bounding box center [1372, 210] width 39 height 39
click at [1369, 217] on img at bounding box center [1371, 210] width 20 height 20
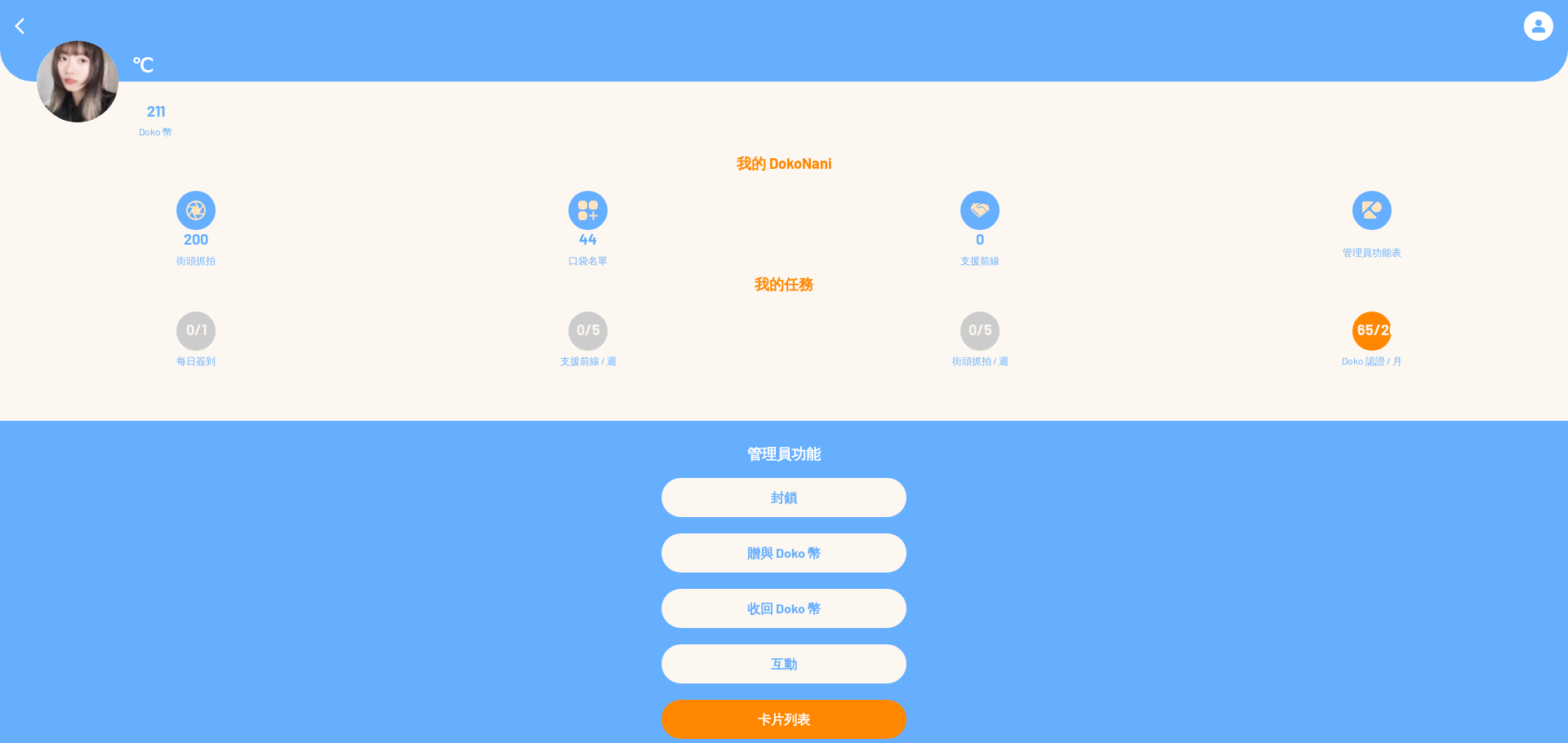
click at [793, 712] on div "卡片列表" at bounding box center [784, 720] width 245 height 39
click at [761, 732] on div "卡片列表" at bounding box center [784, 720] width 245 height 39
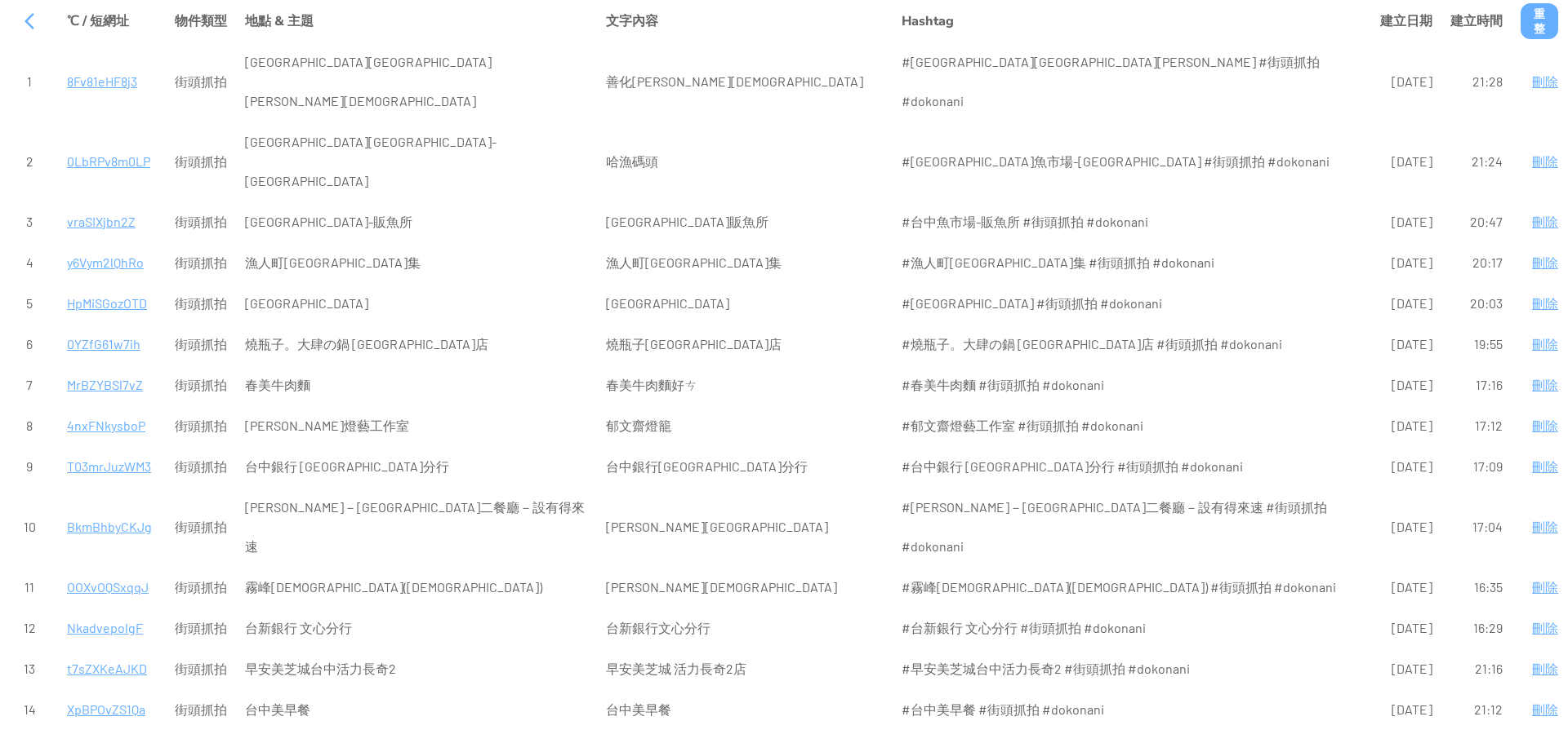
drag, startPoint x: 4, startPoint y: 21, endPoint x: 140, endPoint y: 36, distance: 136.8
click at [140, 36] on tr "℃ / 短網址 物件類型 地點 & 主題 文字內容 Hashtag 建立日期 重整" at bounding box center [784, 21] width 1565 height 39
click at [6, 26] on td at bounding box center [29, 21] width 55 height 39
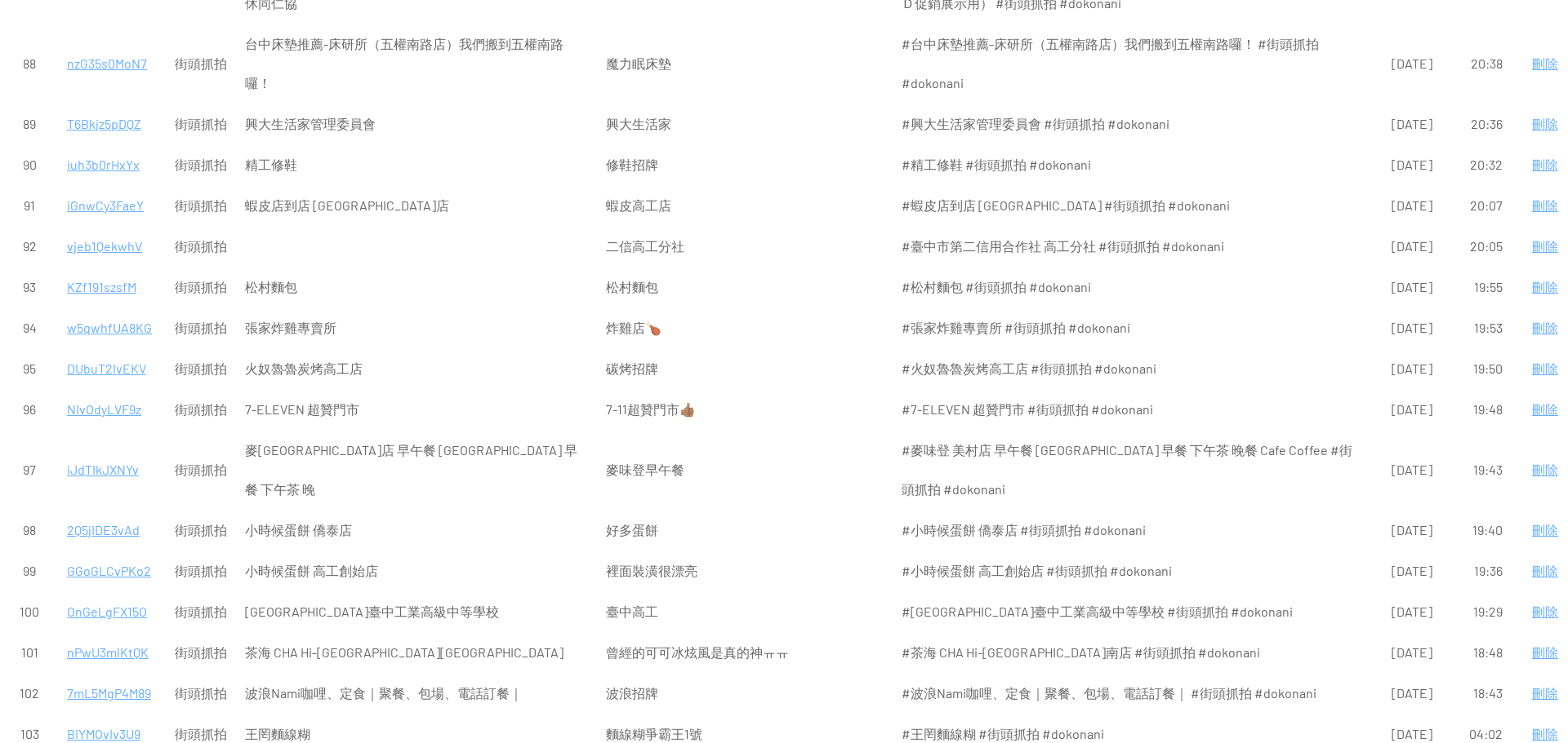
scroll to position [3827, 0]
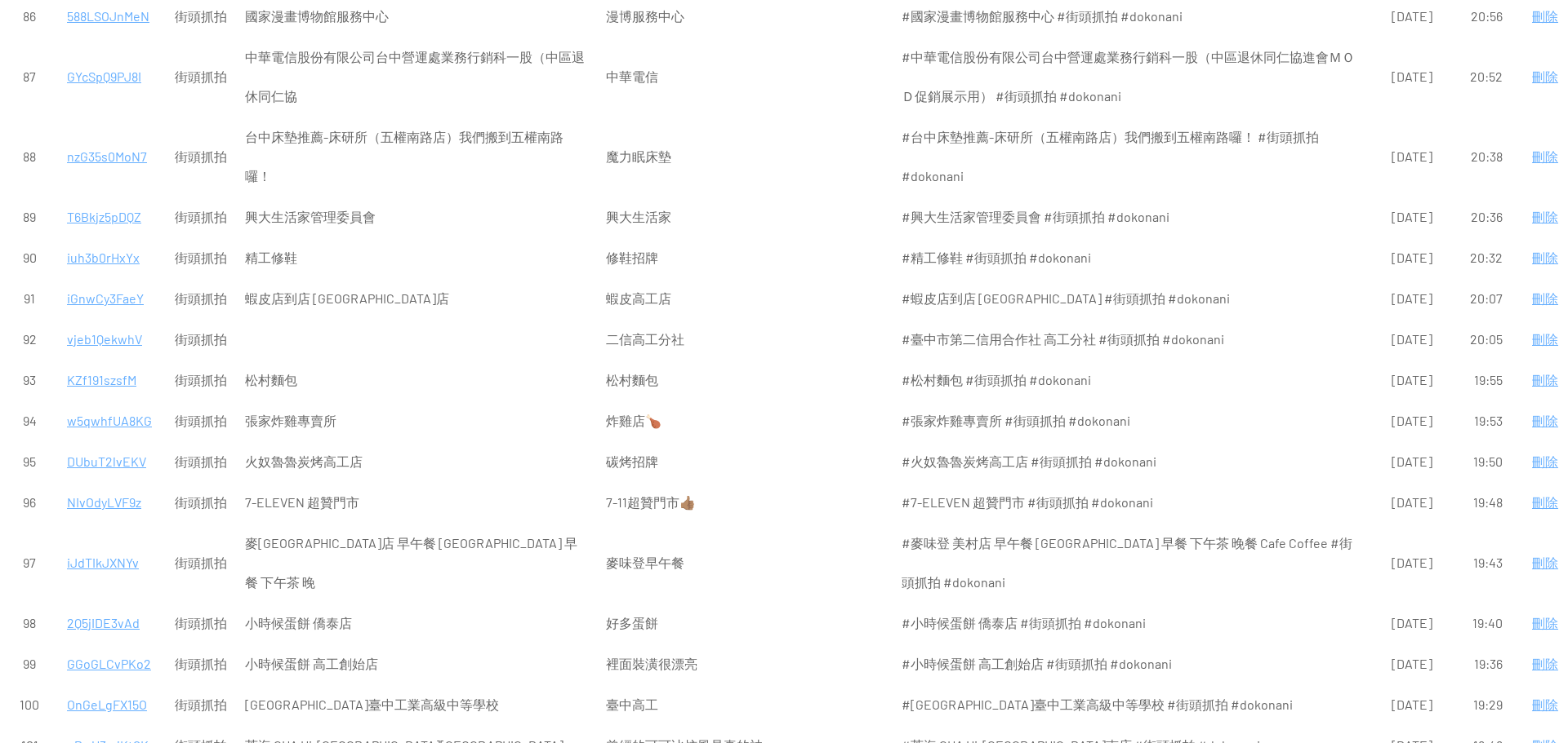
drag, startPoint x: 0, startPoint y: 17, endPoint x: 1555, endPoint y: 487, distance: 1624.5
click at [1555, 487] on table "℃ / 短網址 物件類型 地點 & 主題 文字內容 Hashtag 建立日期 重整" at bounding box center [784, 548] width 1568 height 8752
copy tbody "℃ / 短網址 物件類型 地點 & 主題 文字內容 Hashtag 建立日期 建立時間 重整 1 8Fv81eHF8j3 街頭抓拍 台中魚市場善化福德祠 善化…"
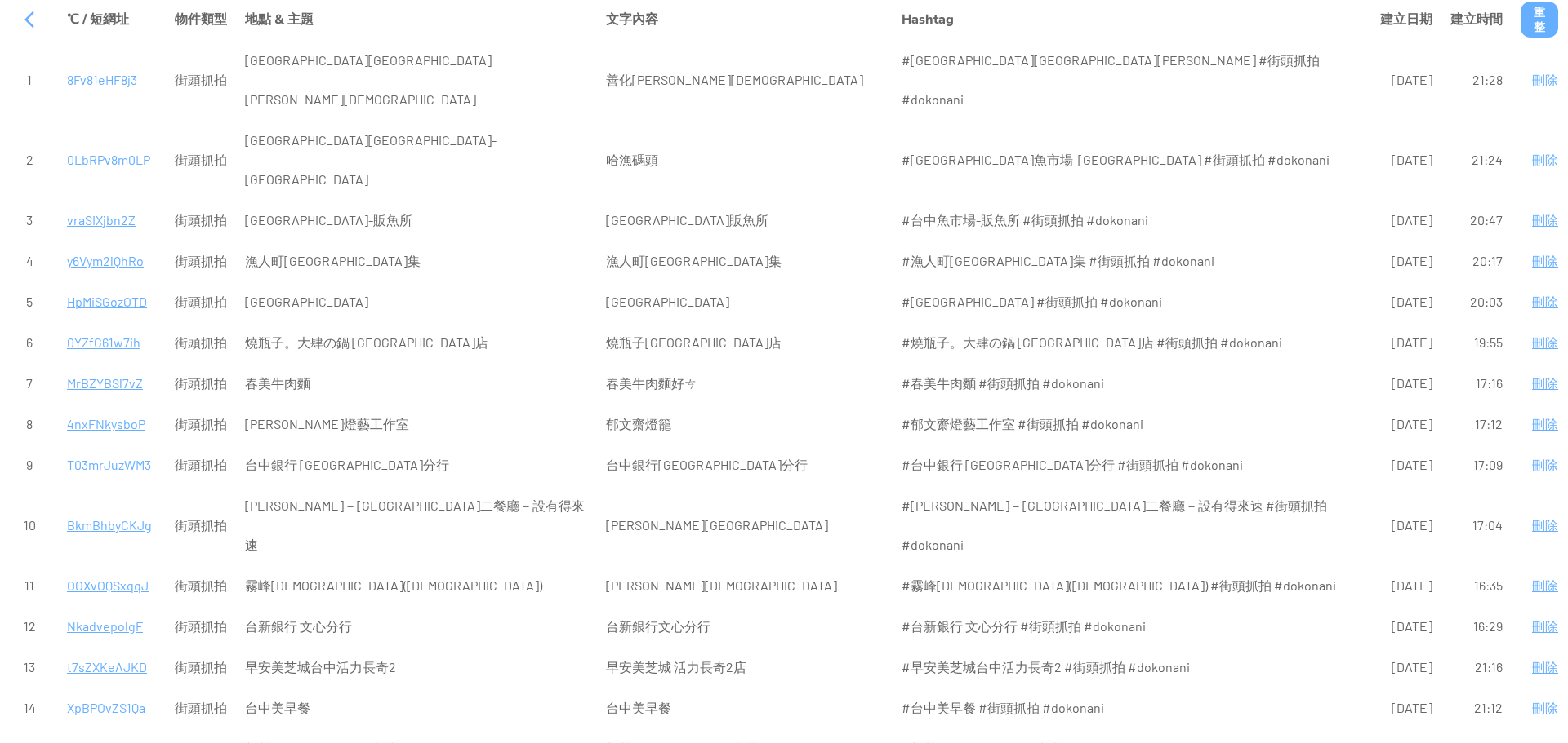
scroll to position [0, 0]
click at [27, 22] on div at bounding box center [29, 21] width 39 height 39
click at [24, 23] on div at bounding box center [29, 21] width 39 height 39
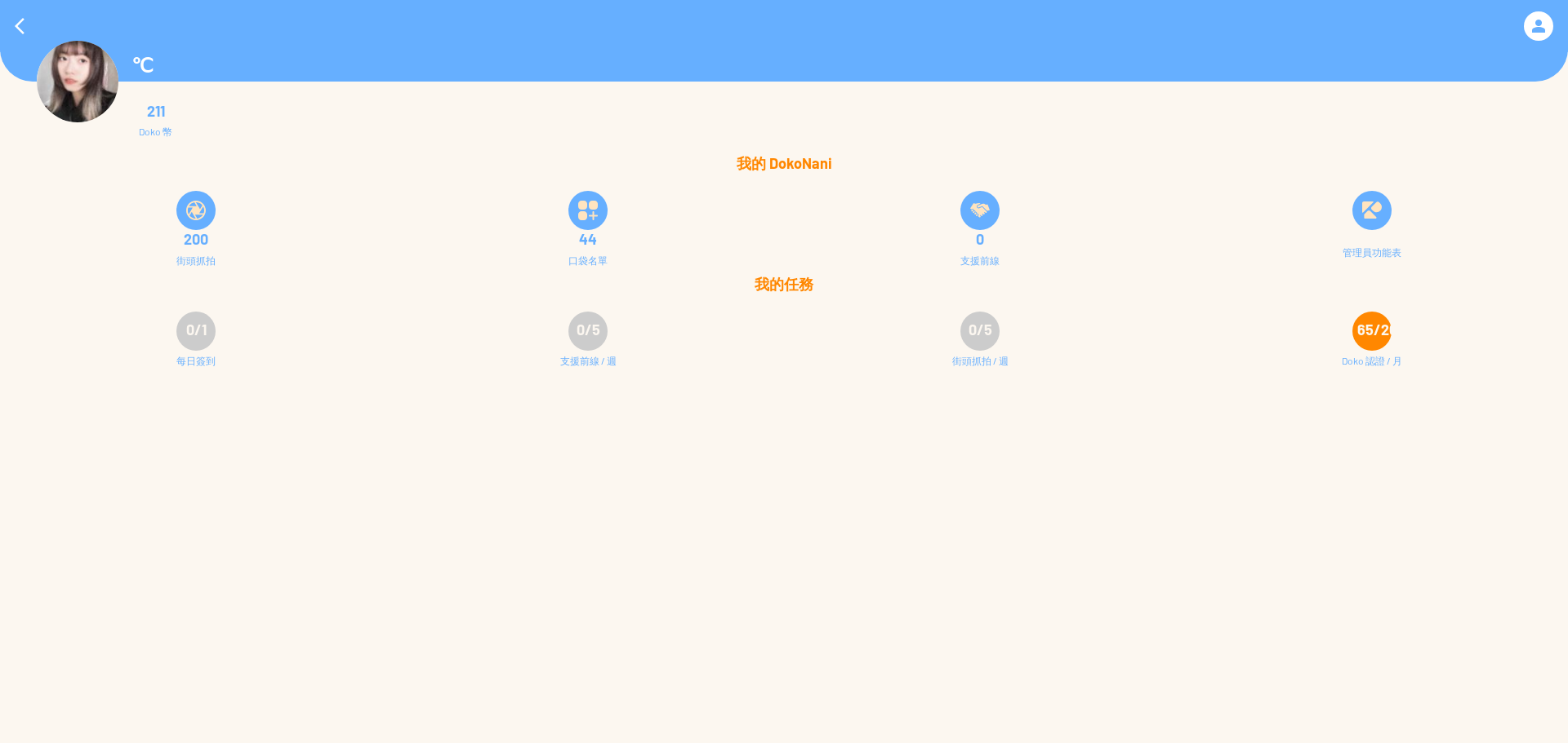
click at [573, 207] on div at bounding box center [588, 210] width 39 height 39
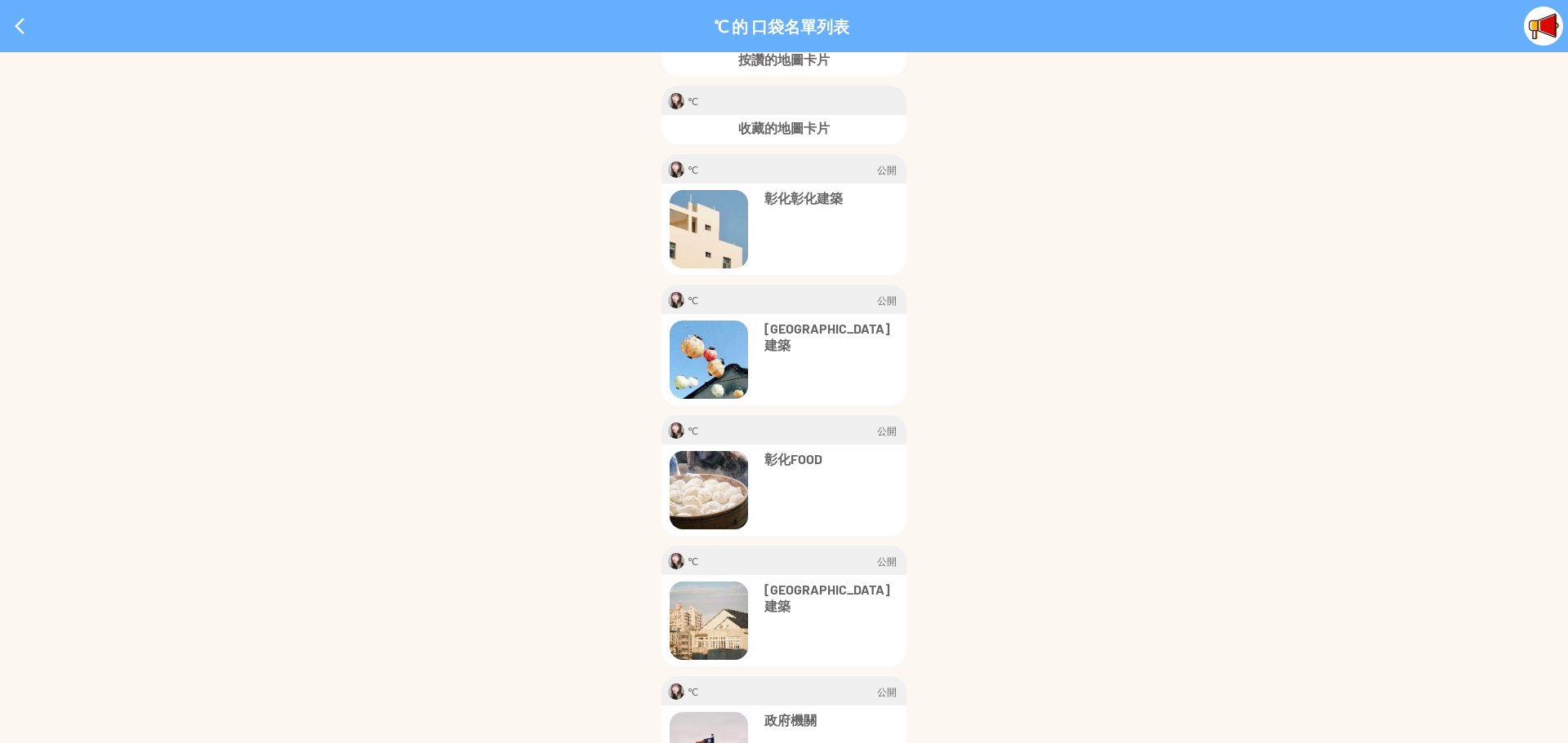
scroll to position [164, 0]
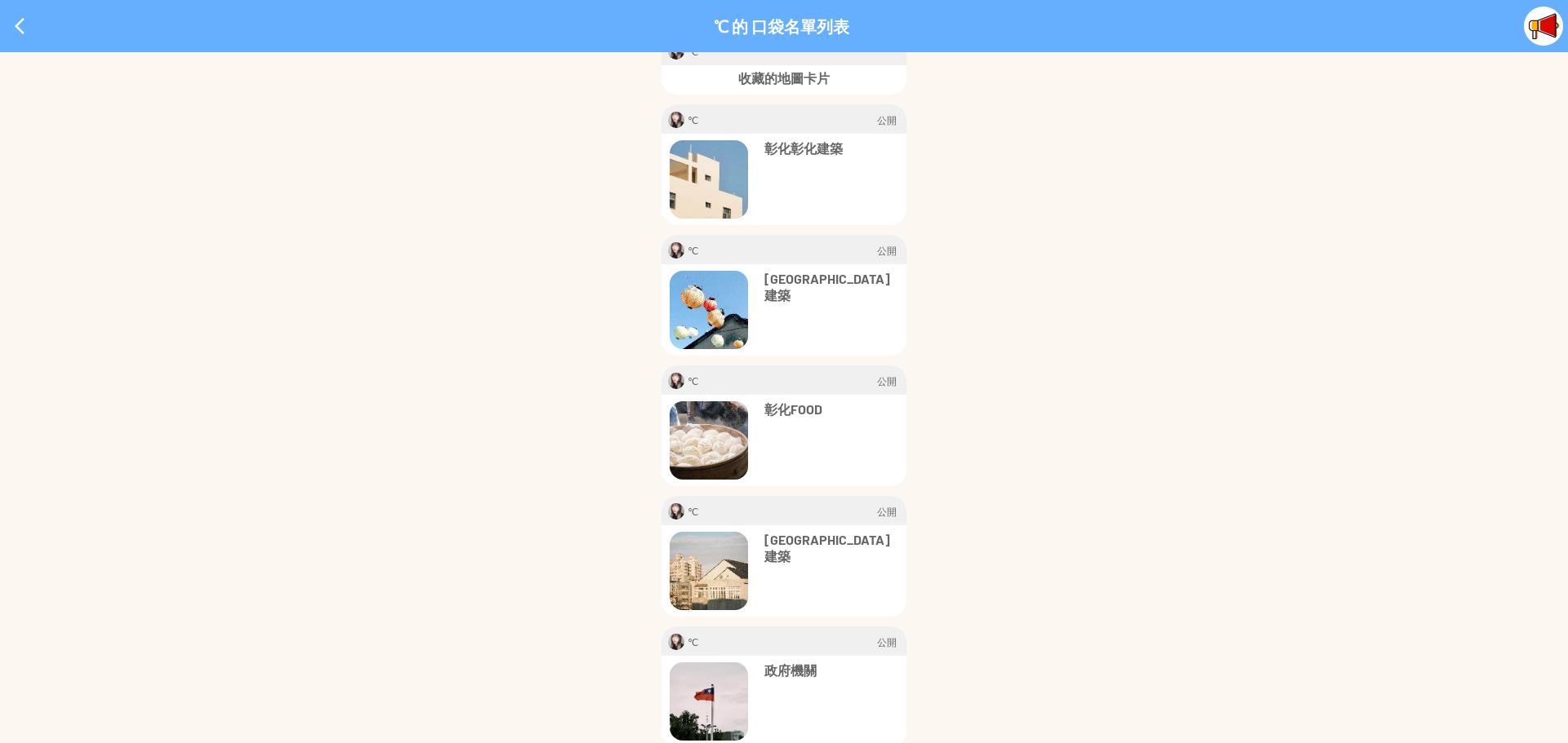
click at [831, 145] on p "彰化彰化建築" at bounding box center [830, 148] width 134 height 16
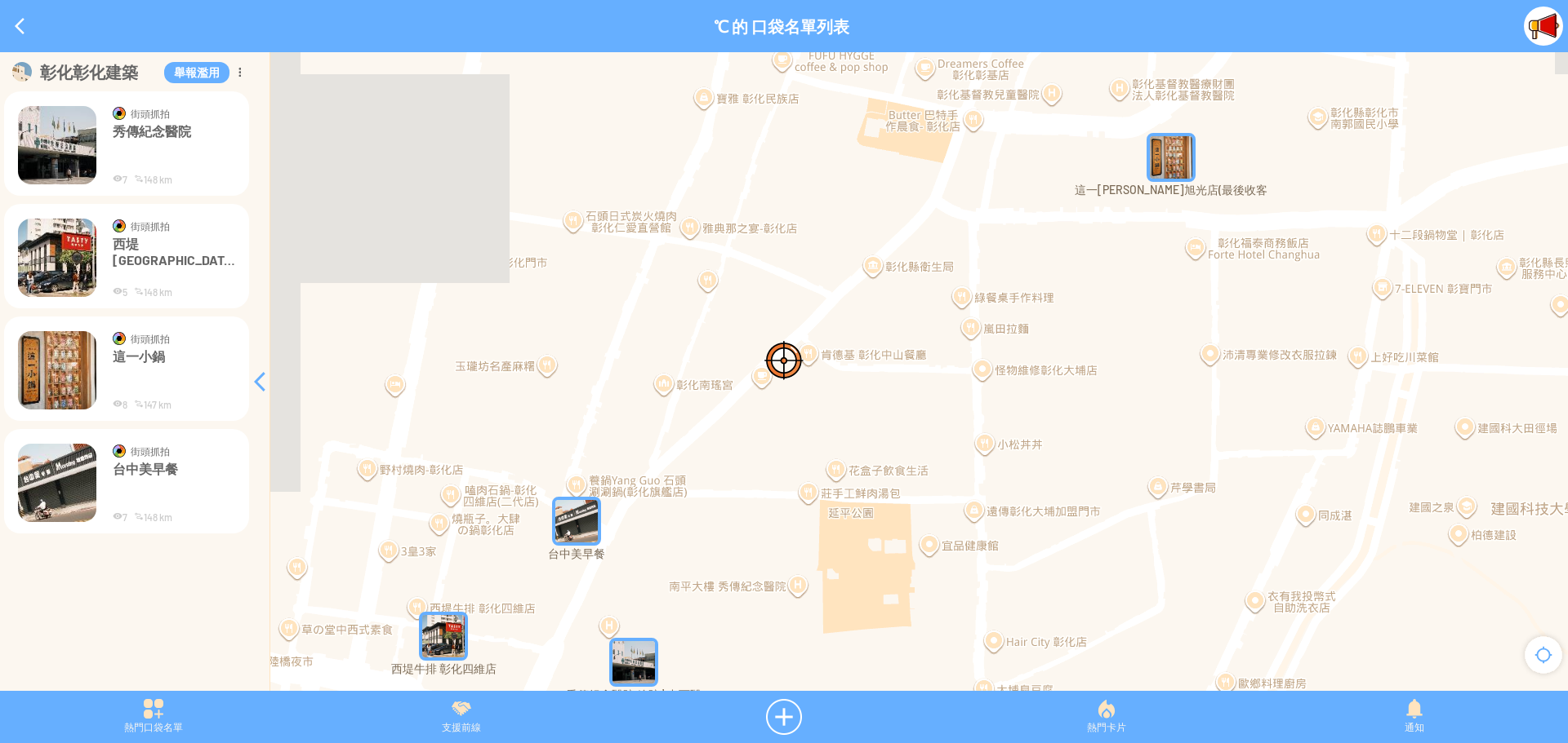
click at [570, 524] on img "台中美早餐" at bounding box center [576, 521] width 49 height 49
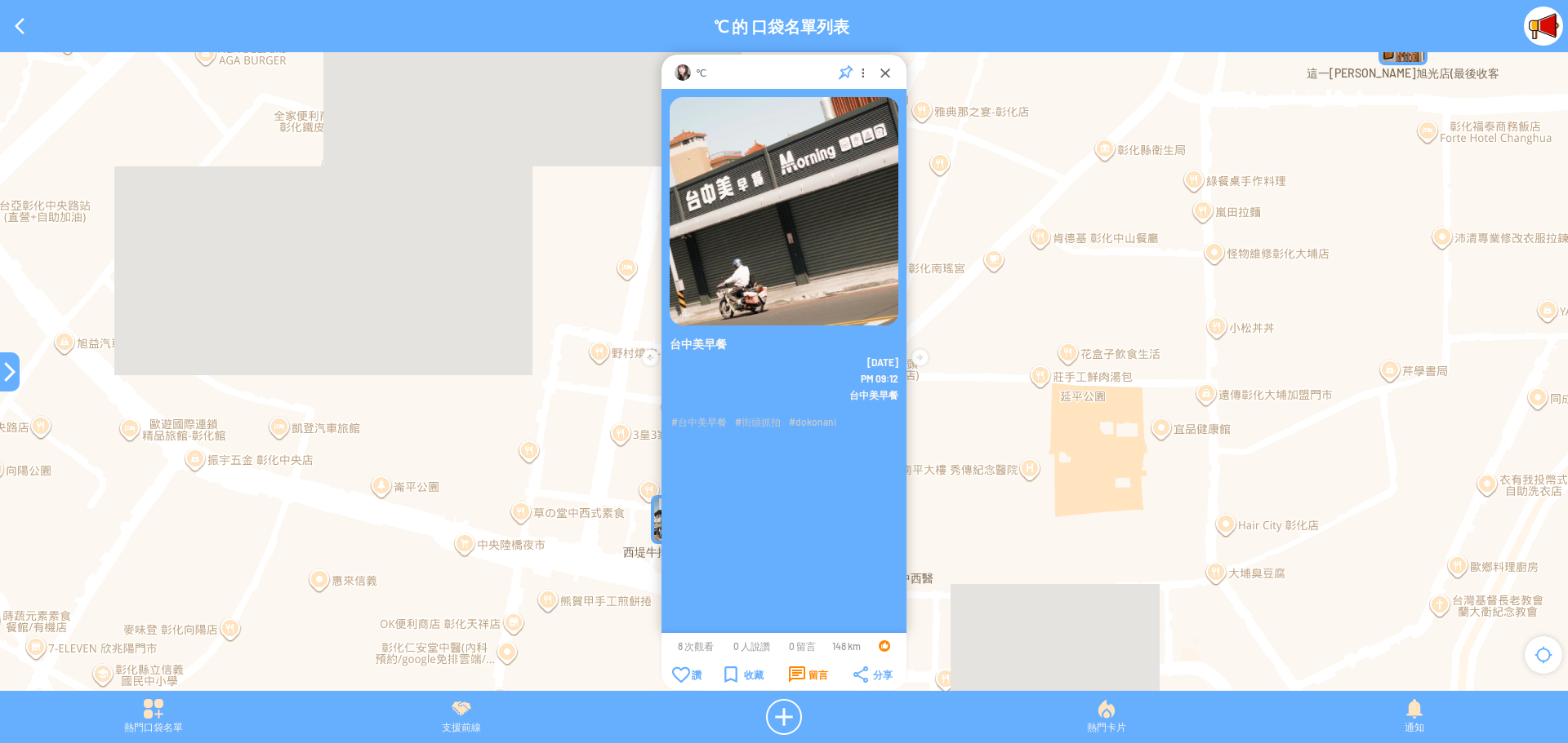
click at [797, 671] on div "留言" at bounding box center [808, 674] width 39 height 16
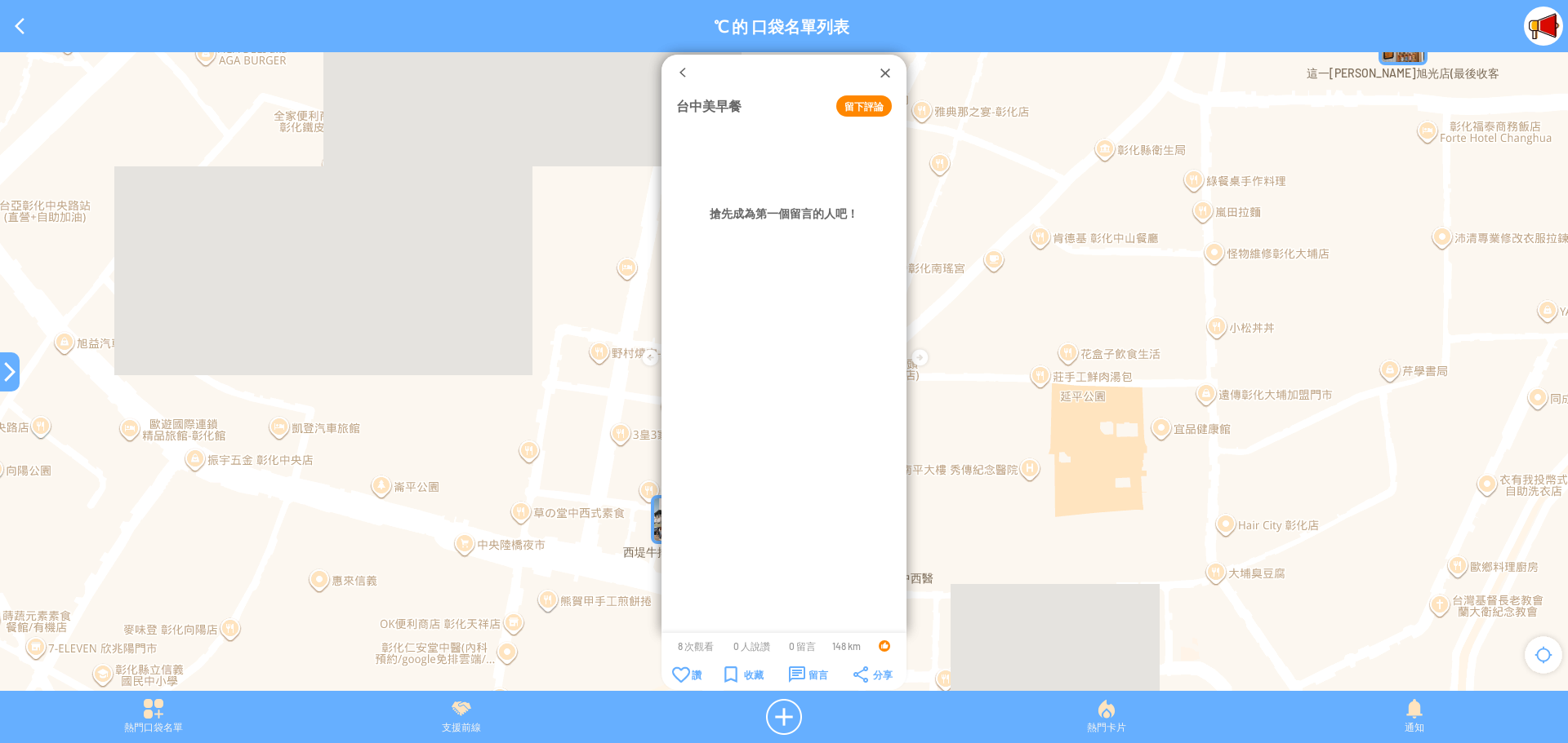
click at [857, 105] on button "留下評論" at bounding box center [864, 106] width 55 height 21
click at [812, 150] on textarea at bounding box center [784, 153] width 216 height 50
type textarea "*****"
click at [826, 202] on button "確定" at bounding box center [829, 199] width 73 height 21
click at [882, 73] on div at bounding box center [885, 72] width 16 height 16
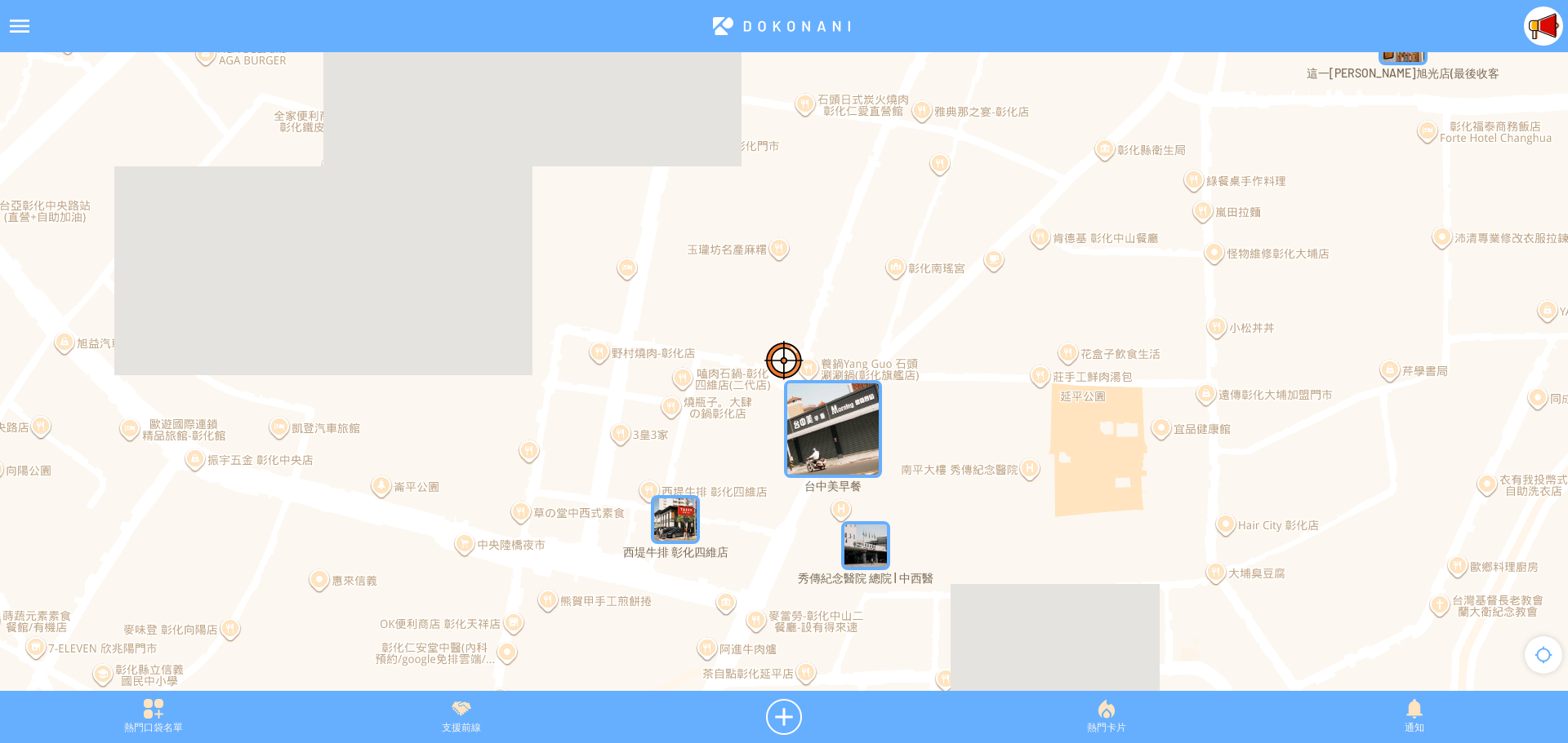
click at [836, 416] on img "台中美早餐" at bounding box center [832, 429] width 98 height 98
click at [821, 412] on img "台中美早餐" at bounding box center [807, 404] width 49 height 49
